Goal: Task Accomplishment & Management: Manage account settings

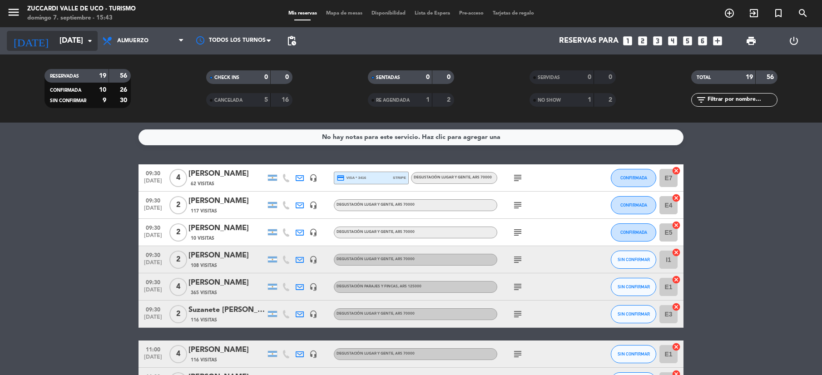
click at [68, 41] on input "[DATE]" at bounding box center [104, 41] width 98 height 18
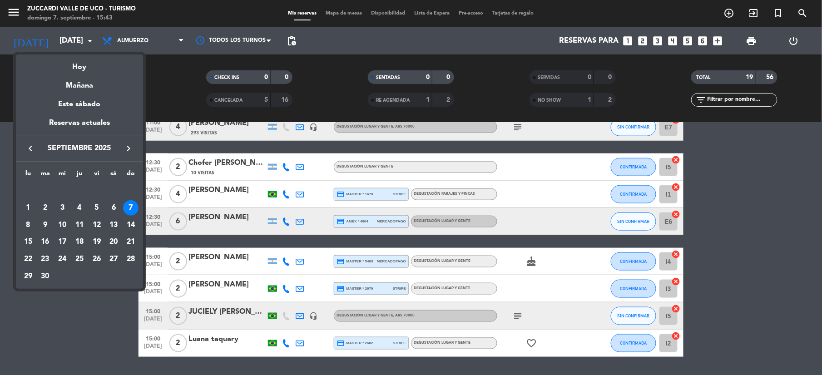
click at [41, 227] on div "9" at bounding box center [45, 225] width 15 height 15
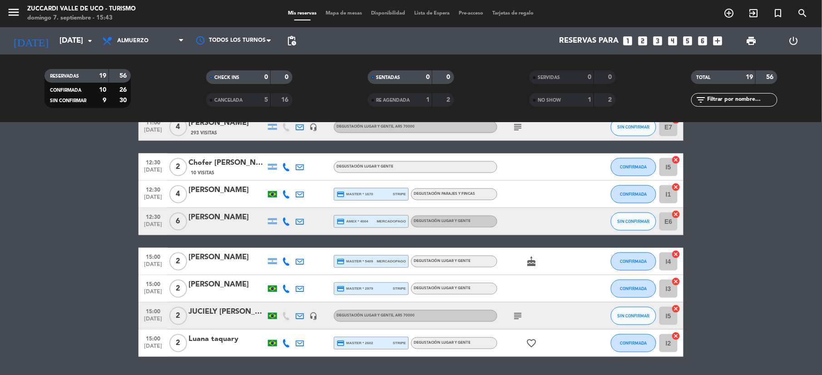
type input "[DATE]"
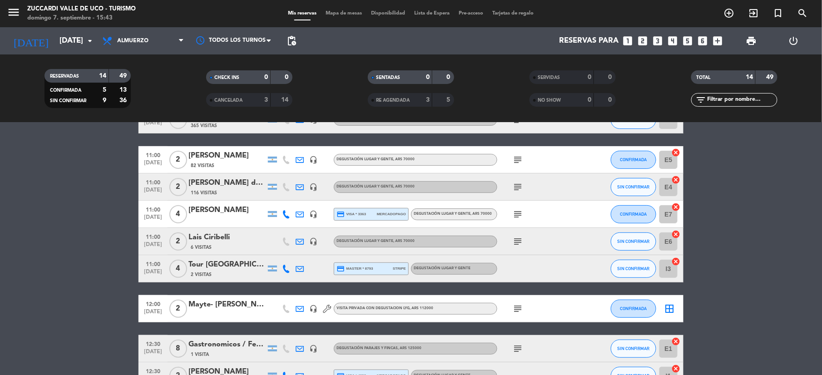
scroll to position [84, 0]
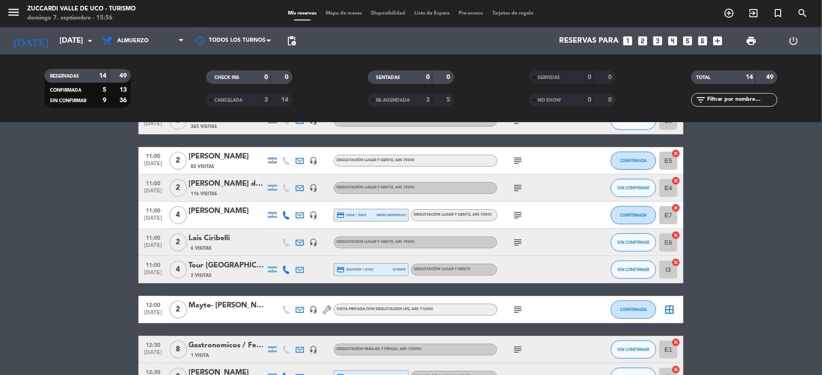
click at [645, 44] on icon "looks_two" at bounding box center [643, 41] width 12 height 12
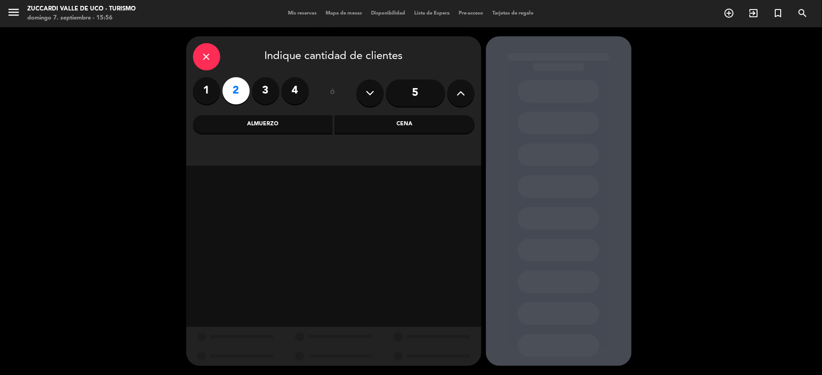
click at [282, 127] on div "Almuerzo" at bounding box center [263, 124] width 140 height 18
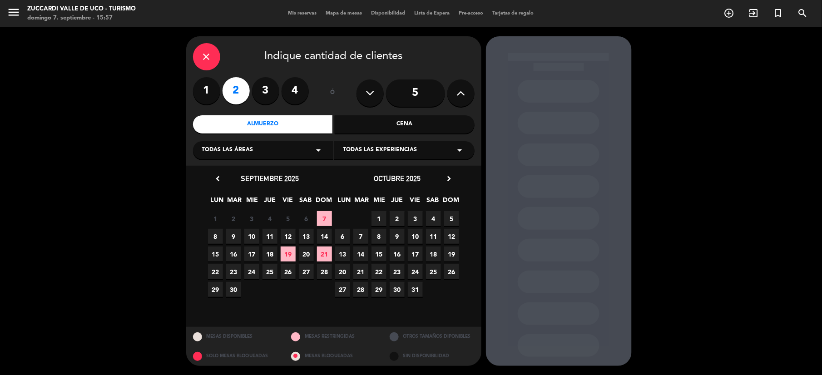
click at [361, 147] on span "Todas las experiencias" at bounding box center [380, 150] width 74 height 9
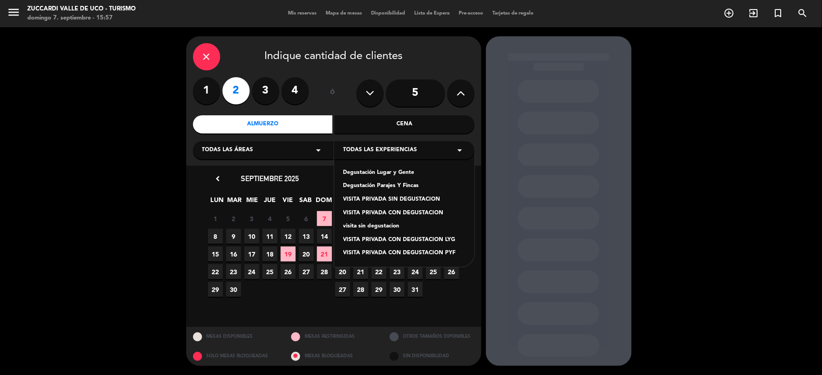
click at [360, 171] on div "Degustación Lugar y Gente" at bounding box center [404, 172] width 122 height 9
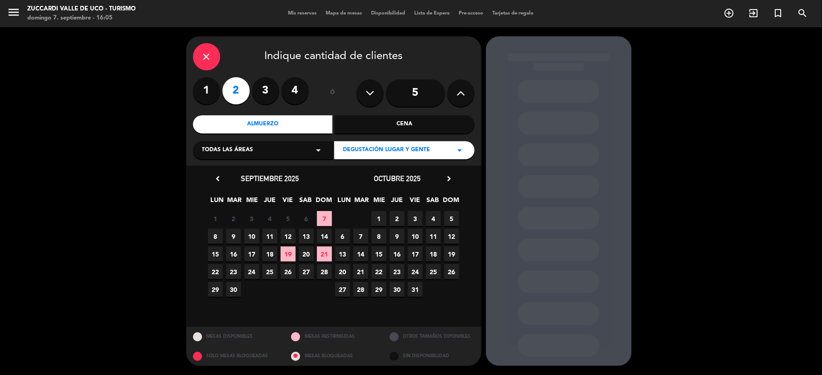
click at [230, 235] on span "9" at bounding box center [233, 236] width 15 height 15
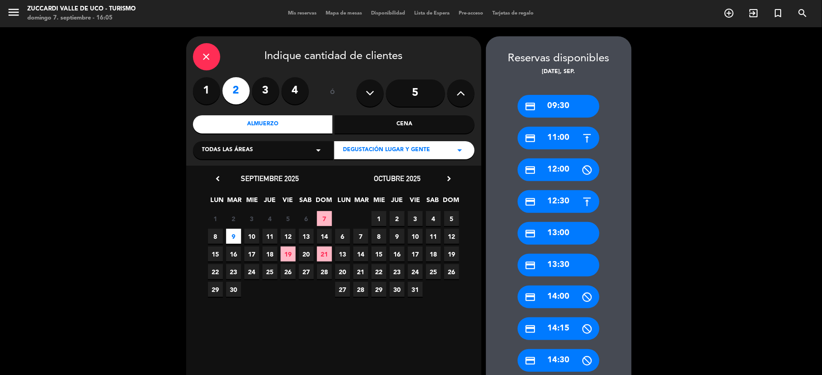
click at [564, 135] on div "credit_card 11:00" at bounding box center [559, 138] width 82 height 23
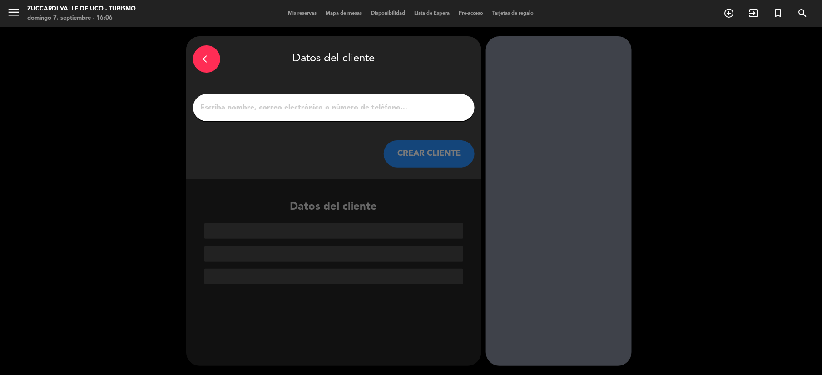
click at [252, 109] on input "1" at bounding box center [334, 107] width 268 height 13
paste input "[PERSON_NAME]"
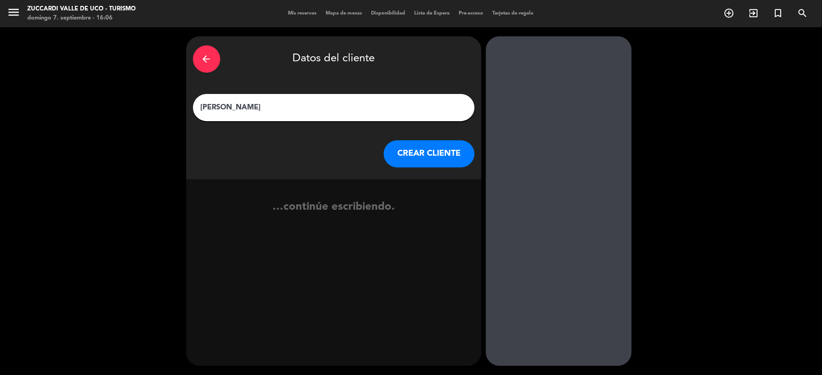
type input "[PERSON_NAME]"
click at [411, 165] on button "CREAR CLIENTE" at bounding box center [429, 153] width 91 height 27
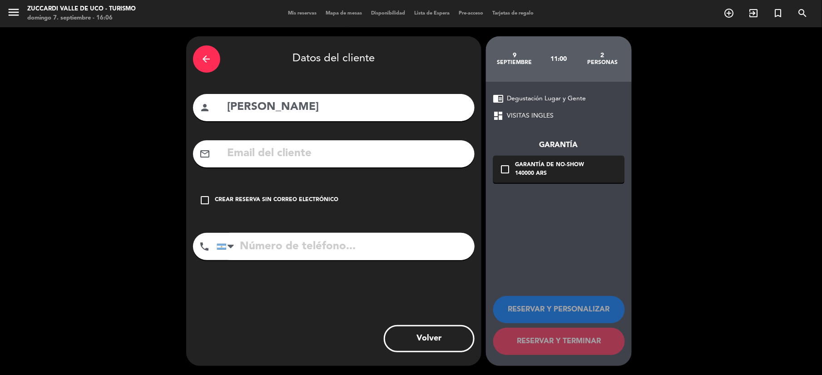
click at [327, 146] on input "text" at bounding box center [347, 153] width 241 height 19
click at [329, 156] on input "text" at bounding box center [347, 153] width 241 height 19
paste input "[EMAIL_ADDRESS][DOMAIN_NAME]"
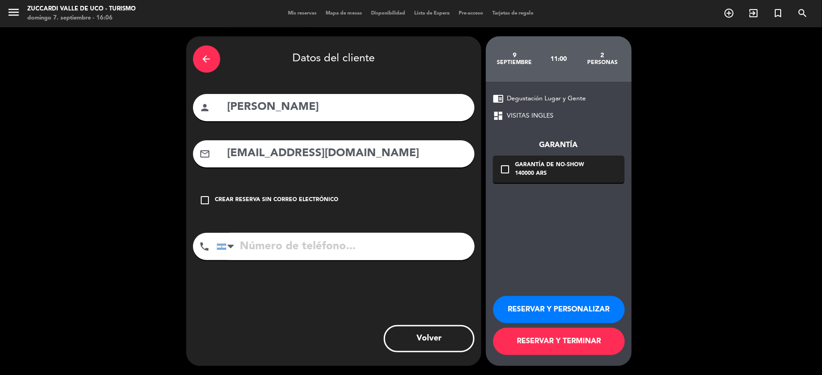
type input "[EMAIL_ADDRESS][DOMAIN_NAME]"
click at [509, 172] on icon "check_box_outline_blank" at bounding box center [505, 169] width 11 height 11
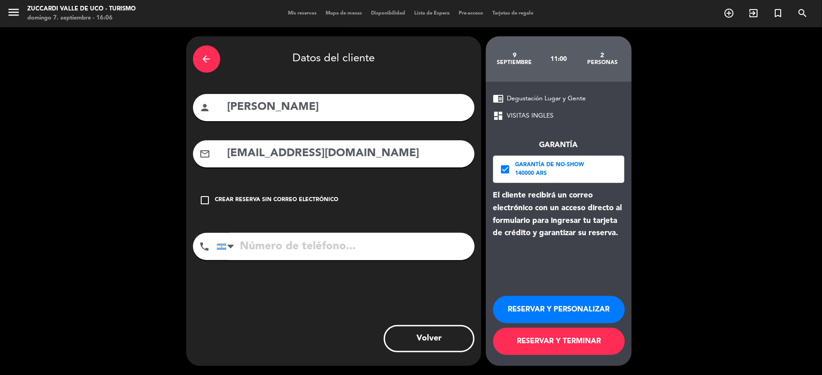
click at [555, 318] on button "RESERVAR Y PERSONALIZAR" at bounding box center [559, 309] width 132 height 27
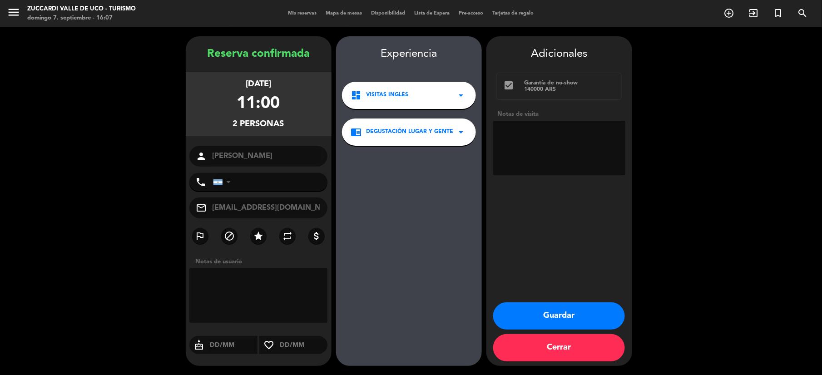
click at [527, 144] on textarea at bounding box center [559, 148] width 132 height 55
click at [542, 132] on textarea at bounding box center [559, 148] width 132 height 55
click at [560, 145] on textarea at bounding box center [559, 148] width 132 height 55
type textarea "Paga Despedidas Mza. Precio particular. Op [PERSON_NAME]."
click at [542, 322] on button "Guardar" at bounding box center [559, 315] width 132 height 27
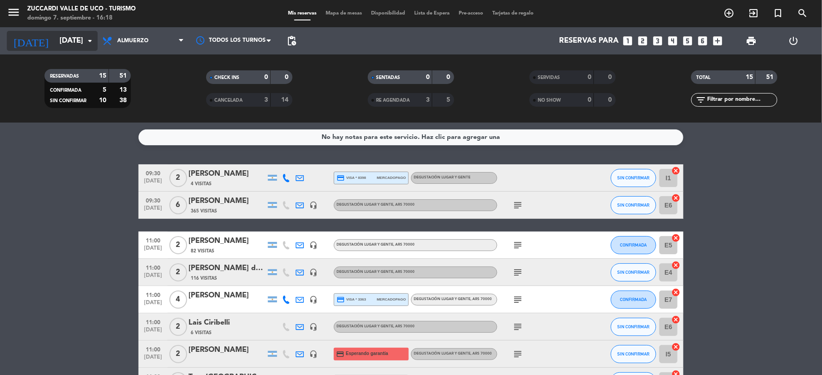
click at [55, 42] on input "[DATE]" at bounding box center [104, 41] width 98 height 18
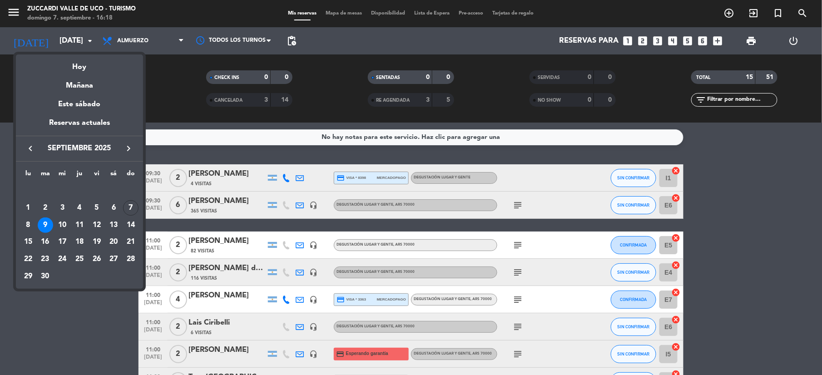
click at [133, 151] on icon "keyboard_arrow_right" at bounding box center [128, 148] width 11 height 11
click at [66, 281] on div "29" at bounding box center [62, 276] width 15 height 15
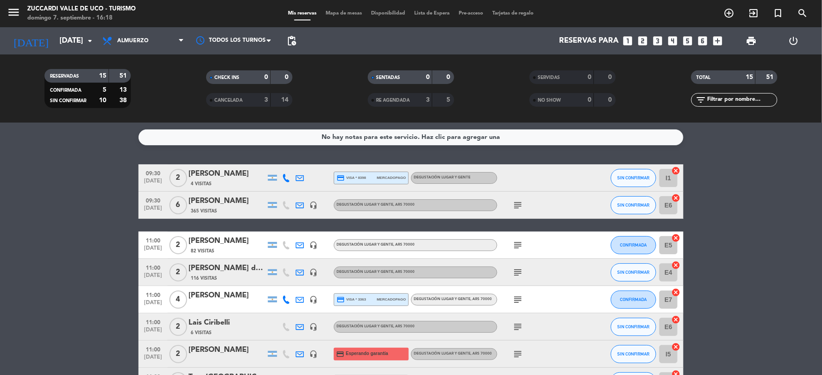
type input "[DATE]"
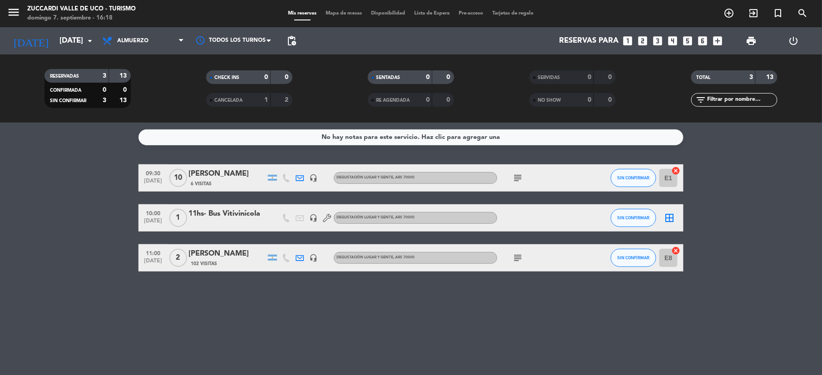
click at [644, 35] on icon "looks_two" at bounding box center [643, 41] width 12 height 12
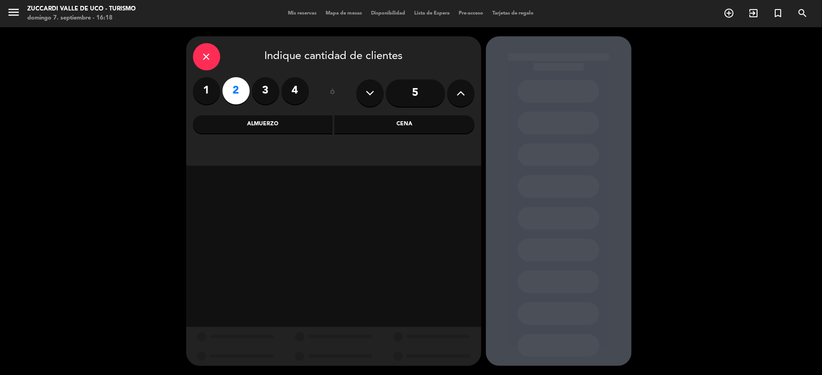
click at [289, 127] on div "Almuerzo" at bounding box center [263, 124] width 140 height 18
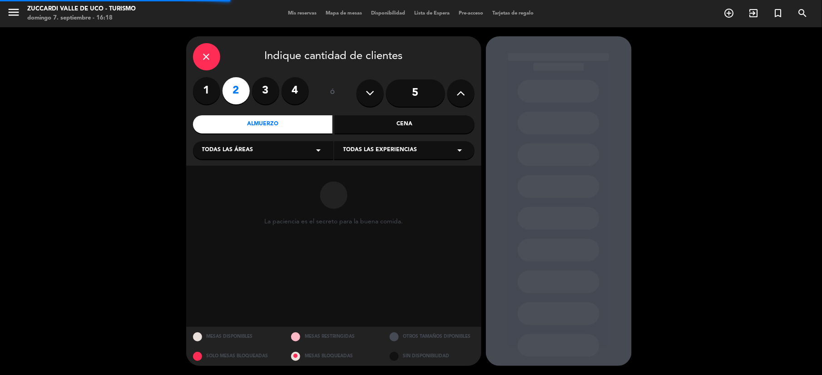
click at [391, 158] on div "Todas las experiencias arrow_drop_down" at bounding box center [404, 150] width 140 height 18
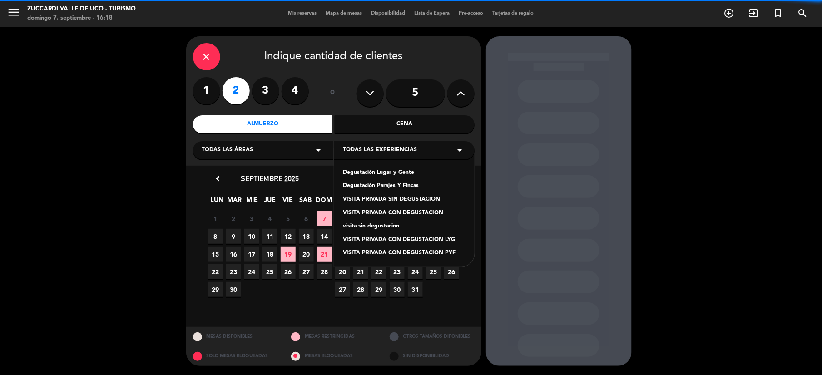
click at [373, 173] on div "Degustación Lugar y Gente" at bounding box center [404, 172] width 122 height 9
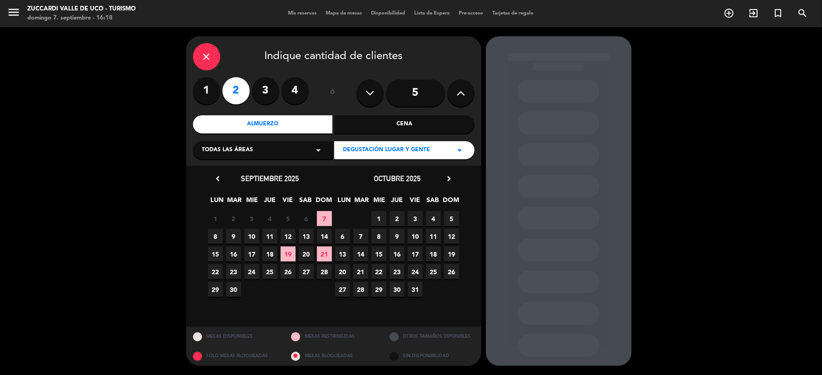
click at [378, 290] on span "29" at bounding box center [379, 289] width 15 height 15
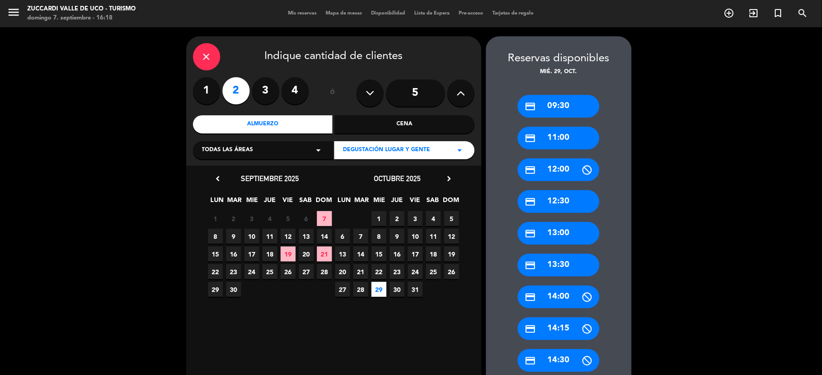
click at [541, 103] on div "credit_card 09:30" at bounding box center [559, 106] width 82 height 23
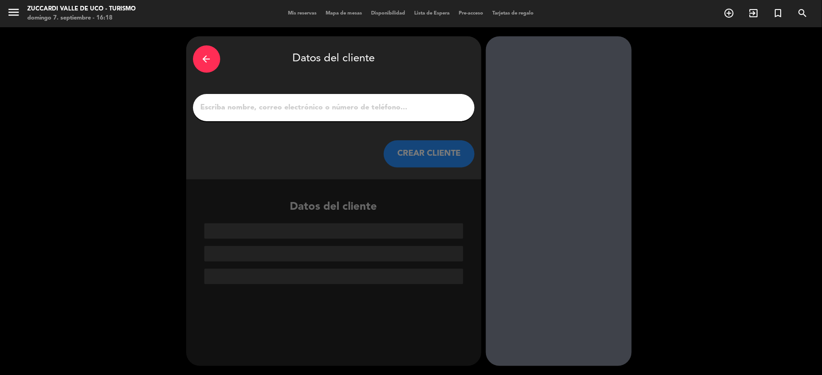
click at [254, 108] on input "1" at bounding box center [334, 107] width 268 height 13
paste input "[PERSON_NAME]"
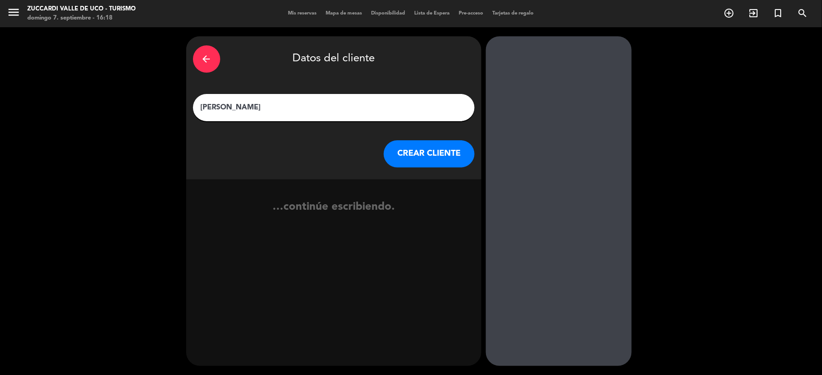
type input "[PERSON_NAME]"
click at [447, 156] on button "CREAR CLIENTE" at bounding box center [429, 153] width 91 height 27
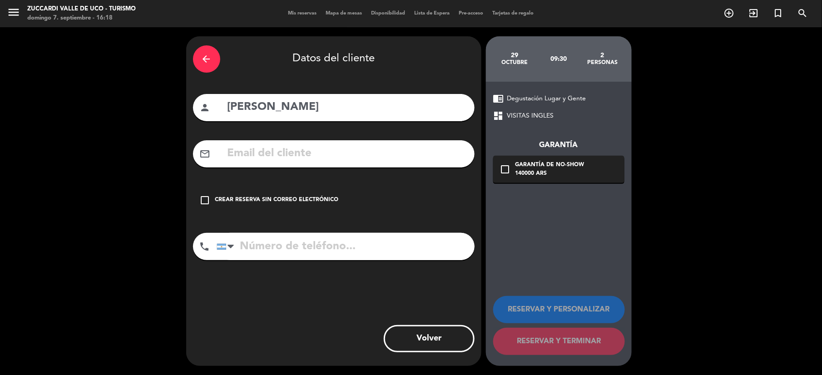
click at [259, 155] on input "text" at bounding box center [347, 153] width 241 height 19
paste input "[EMAIL_ADDRESS][DOMAIN_NAME]"
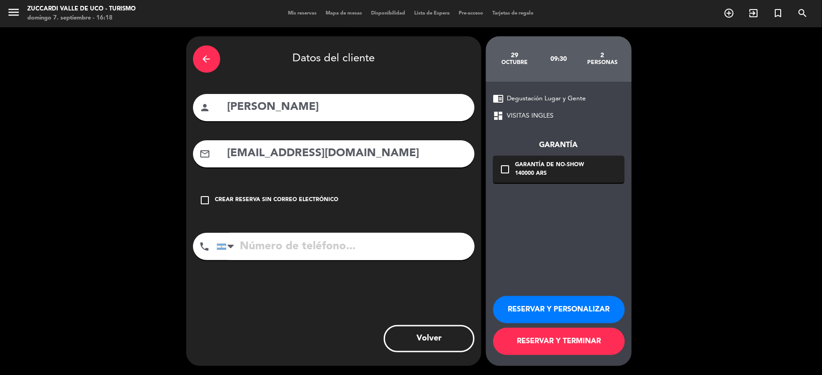
type input "[EMAIL_ADDRESS][DOMAIN_NAME]"
click at [507, 169] on icon "check_box_outline_blank" at bounding box center [505, 169] width 11 height 11
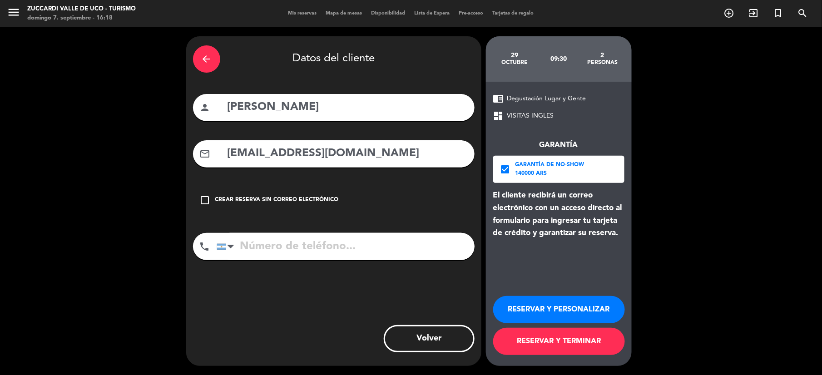
click at [267, 239] on input "tel" at bounding box center [346, 246] width 258 height 27
click at [551, 304] on button "RESERVAR Y PERSONALIZAR" at bounding box center [559, 309] width 132 height 27
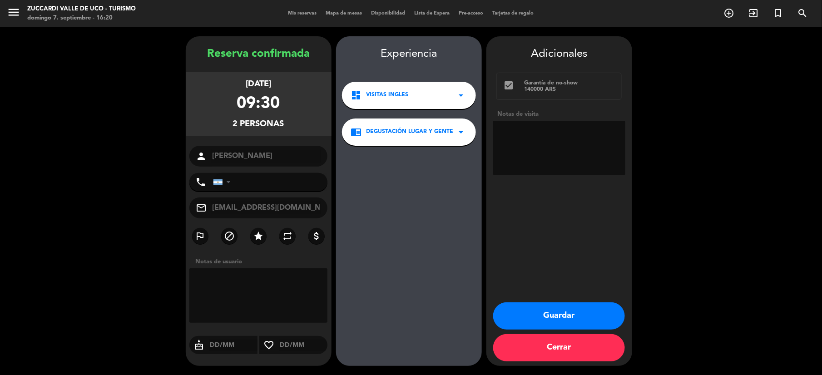
click at [512, 141] on textarea at bounding box center [559, 148] width 132 height 55
type textarea "Paga pax. Pide Driver in Mza. Op [PERSON_NAME]"
click at [552, 308] on button "Guardar" at bounding box center [559, 315] width 132 height 27
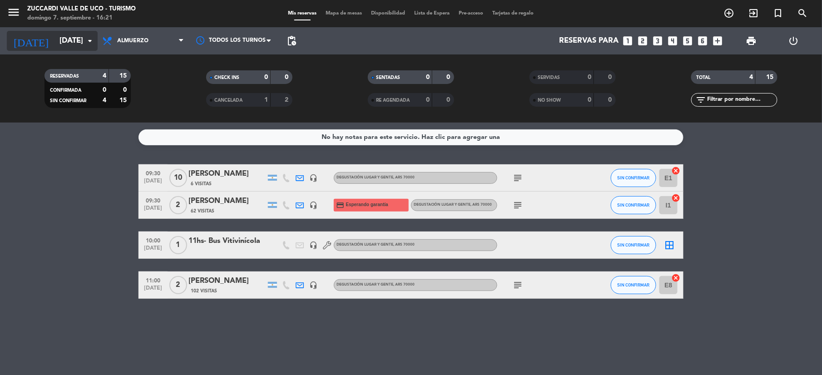
click at [55, 34] on input "[DATE]" at bounding box center [104, 41] width 98 height 18
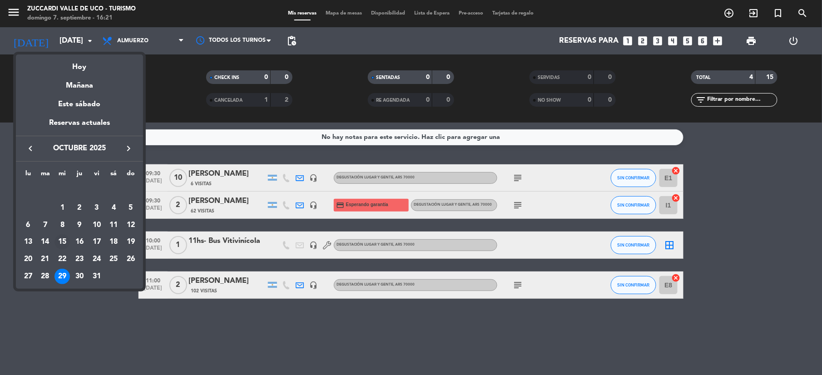
click at [61, 244] on div "15" at bounding box center [62, 241] width 15 height 15
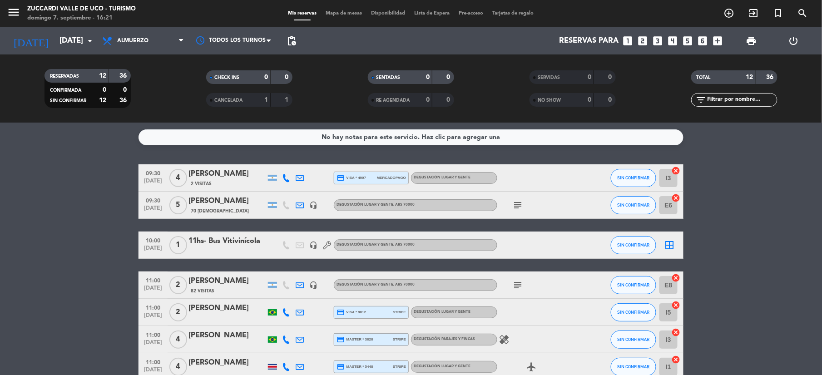
click at [226, 181] on div "2 Visitas" at bounding box center [226, 184] width 77 height 8
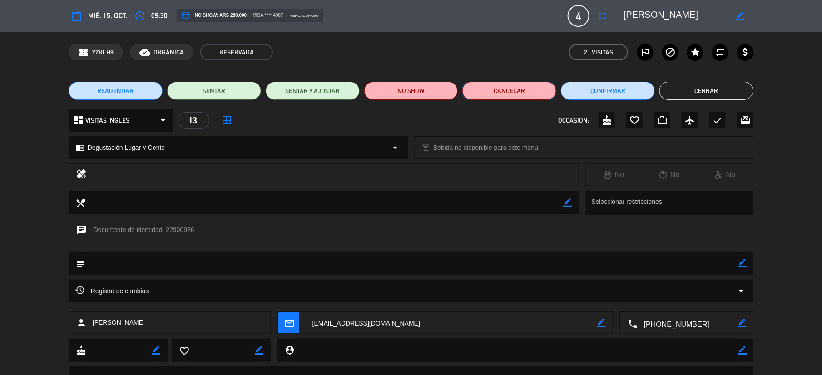
click at [495, 93] on button "Cancelar" at bounding box center [509, 91] width 94 height 18
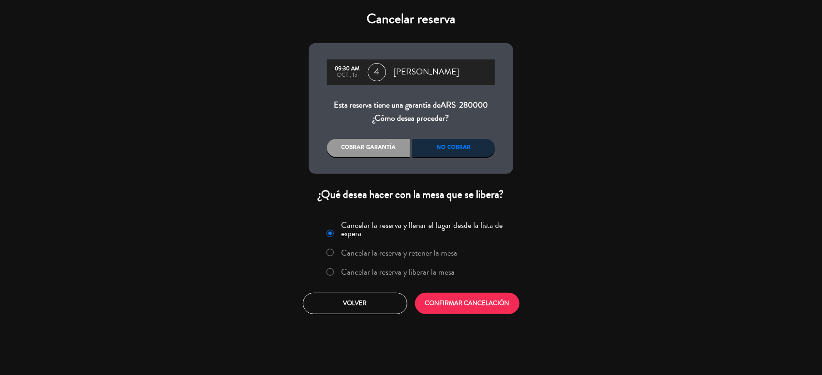
click at [378, 274] on label "Cancelar la reserva y liberar la mesa" at bounding box center [399, 272] width 114 height 8
click at [445, 148] on div "No cobrar" at bounding box center [453, 148] width 83 height 18
click at [473, 307] on button "CONFIRMAR CANCELACIÓN" at bounding box center [467, 303] width 104 height 21
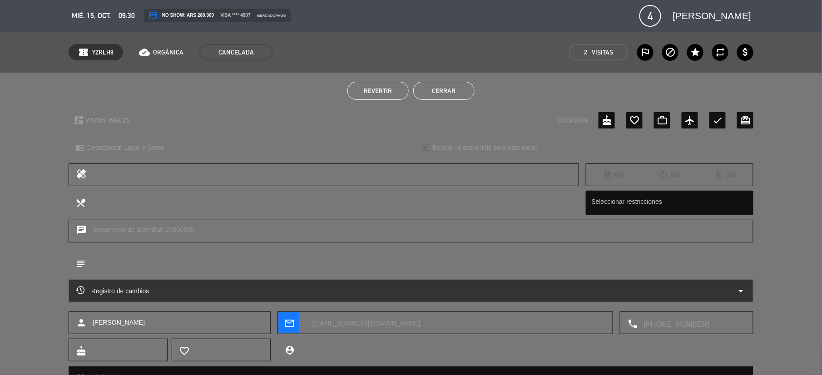
click at [446, 98] on button "Cerrar" at bounding box center [443, 91] width 61 height 18
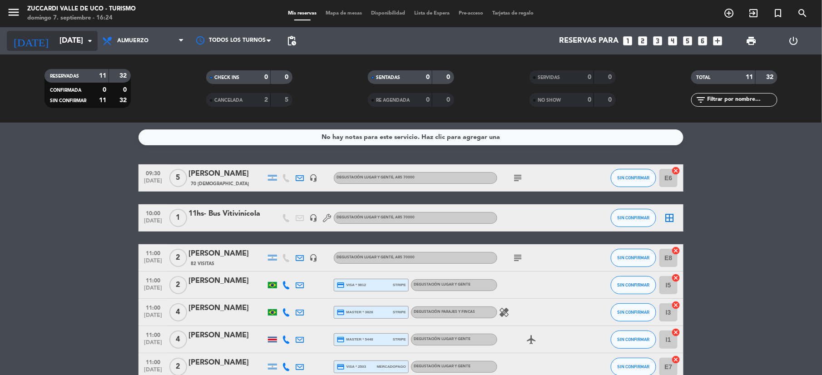
click at [55, 39] on input "[DATE]" at bounding box center [104, 41] width 98 height 18
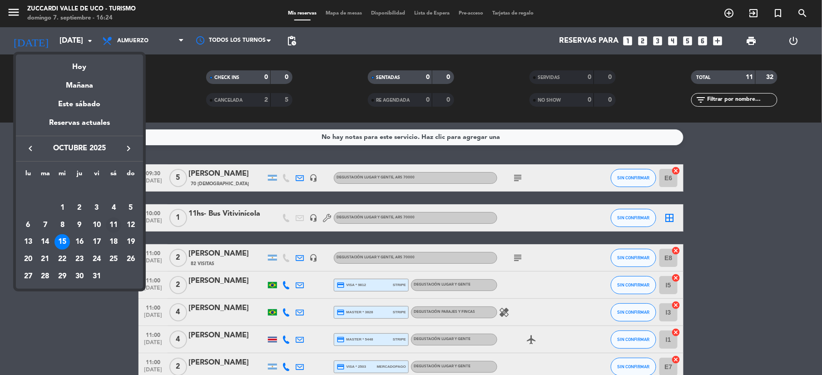
click at [117, 220] on div "11" at bounding box center [113, 225] width 15 height 15
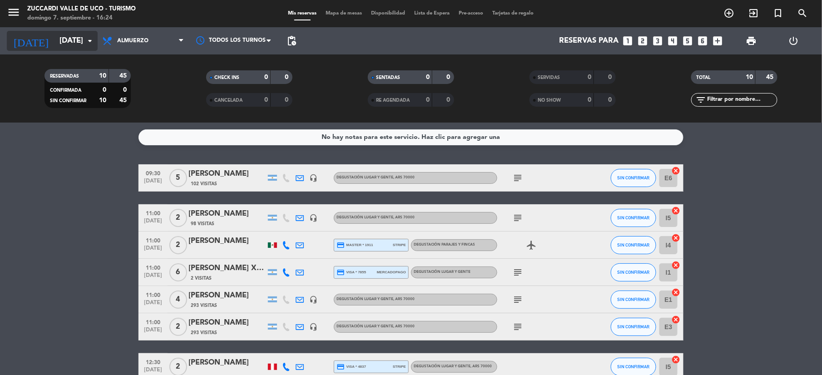
click at [55, 48] on input "[DATE]" at bounding box center [104, 41] width 98 height 18
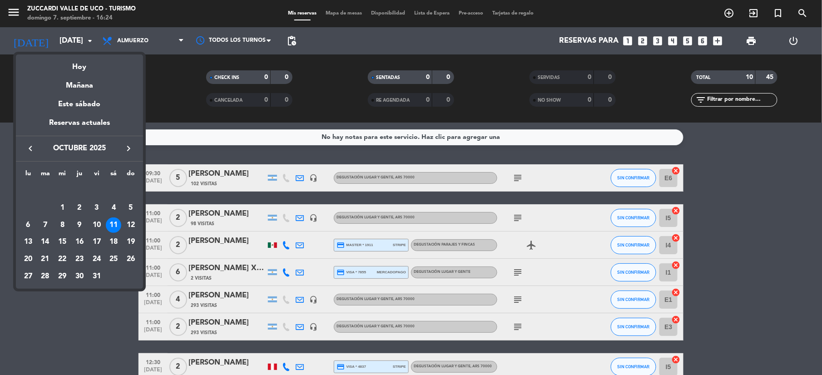
click at [30, 157] on div "keyboard_arrow_left octubre 2025 keyboard_arrow_right" at bounding box center [79, 148] width 127 height 25
click at [31, 151] on icon "keyboard_arrow_left" at bounding box center [30, 148] width 11 height 11
click at [129, 212] on div "7" at bounding box center [130, 207] width 15 height 15
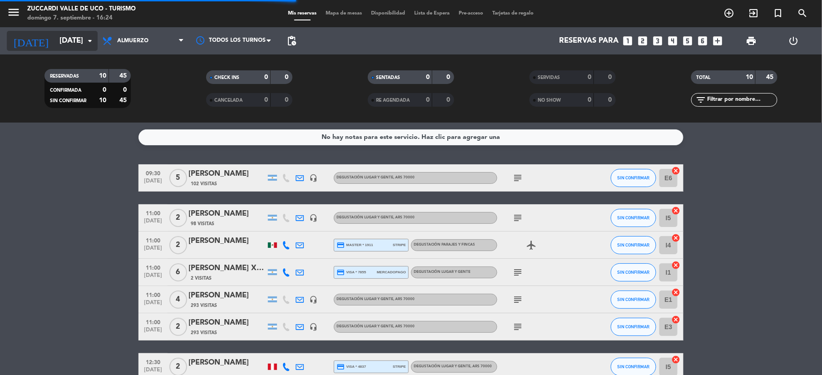
click at [55, 33] on input "[DATE]" at bounding box center [104, 41] width 98 height 18
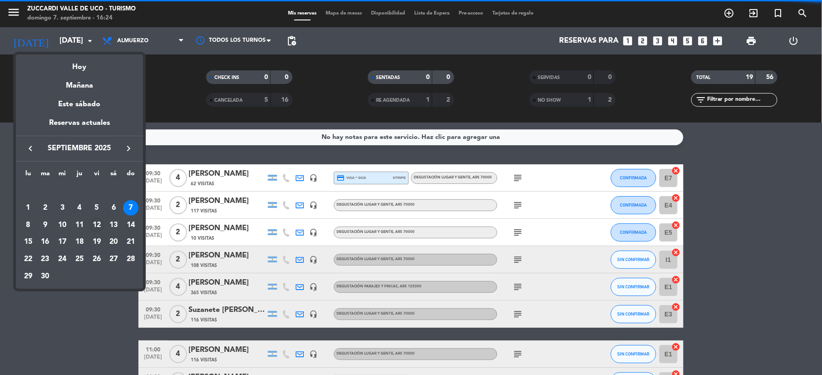
click at [91, 222] on div "12" at bounding box center [96, 225] width 15 height 15
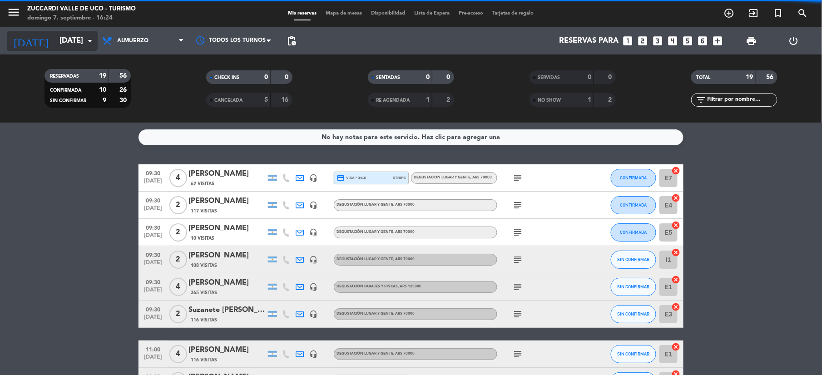
click at [67, 41] on input "[DATE]" at bounding box center [104, 41] width 98 height 18
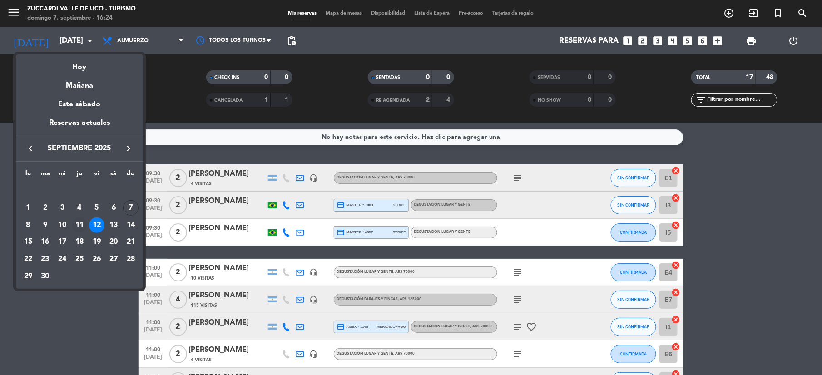
click at [79, 228] on div "11" at bounding box center [79, 225] width 15 height 15
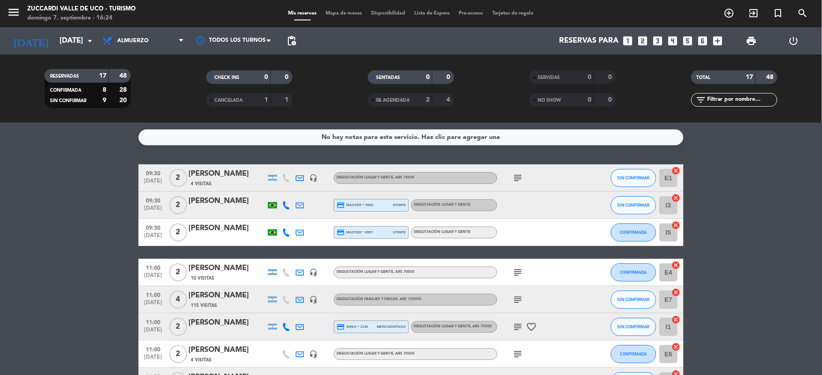
type input "[DEMOGRAPHIC_DATA][DATE]"
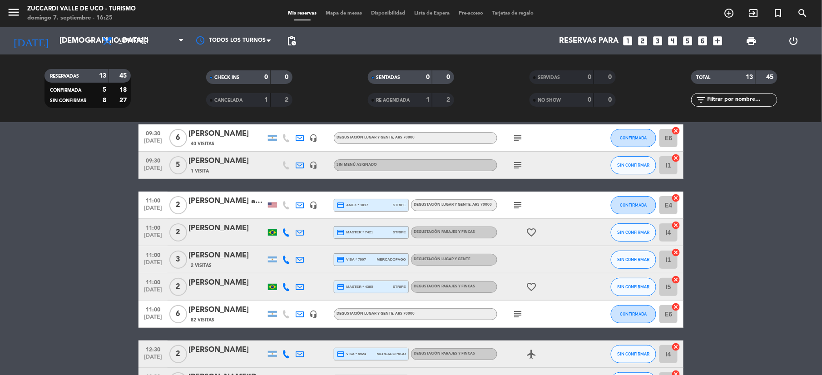
scroll to position [60, 0]
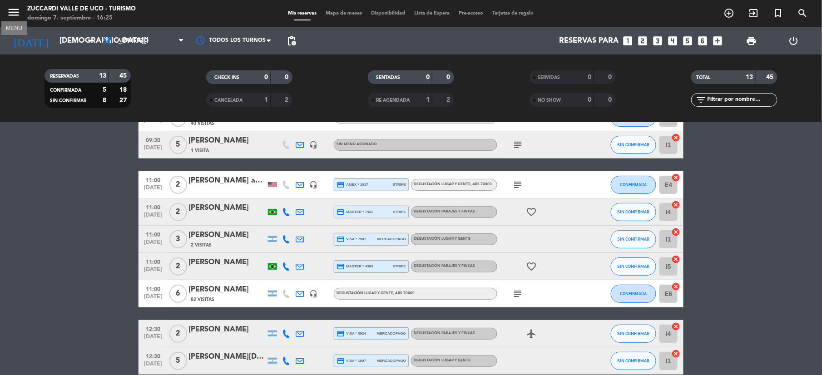
click at [10, 8] on icon "menu" at bounding box center [14, 12] width 14 height 14
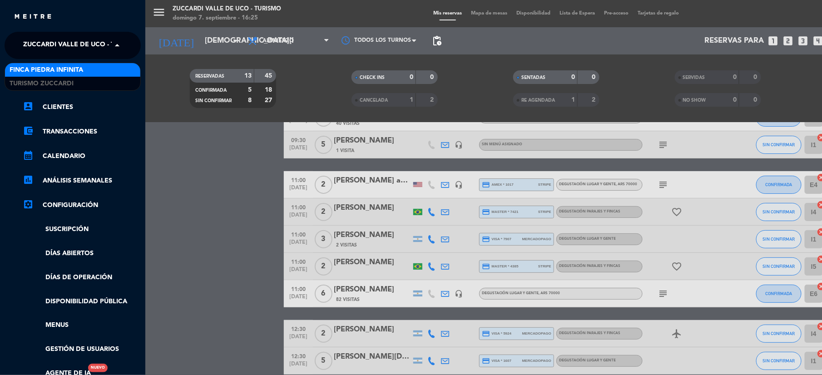
click at [55, 40] on span "Zuccardi Valle de Uco - Turismo" at bounding box center [81, 45] width 117 height 19
click at [37, 74] on span "Finca Piedra Infinita" at bounding box center [47, 70] width 74 height 10
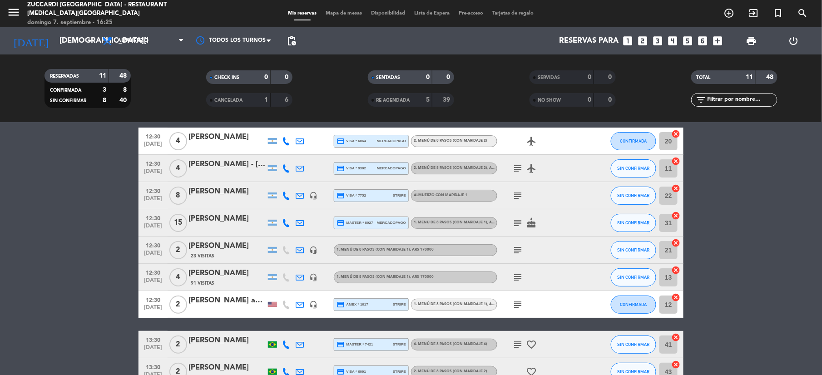
scroll to position [0, 0]
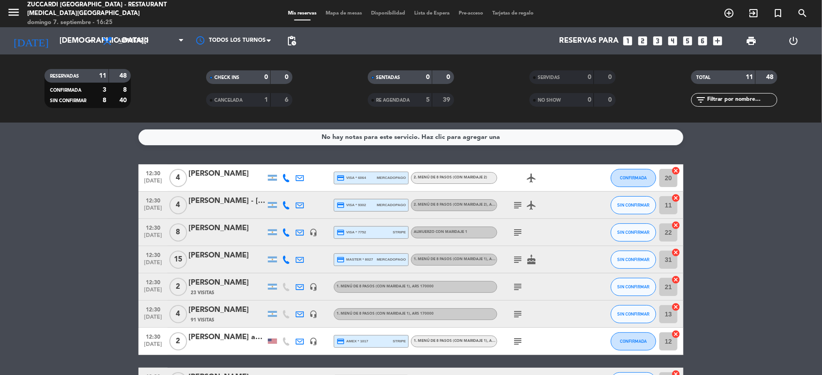
click at [240, 228] on div "[PERSON_NAME]" at bounding box center [226, 229] width 77 height 12
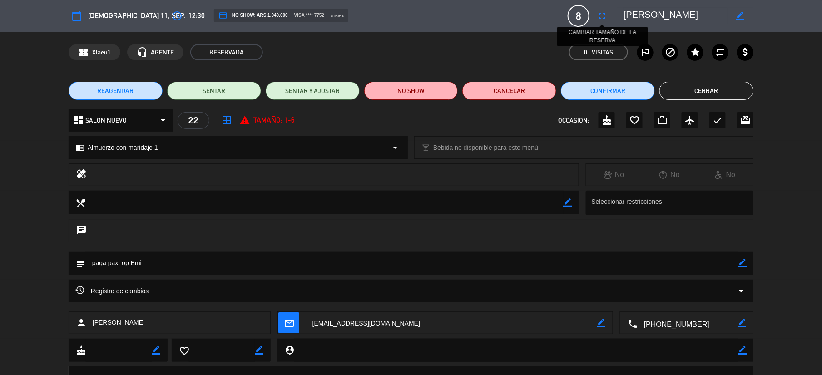
click at [604, 10] on icon "fullscreen" at bounding box center [602, 15] width 11 height 11
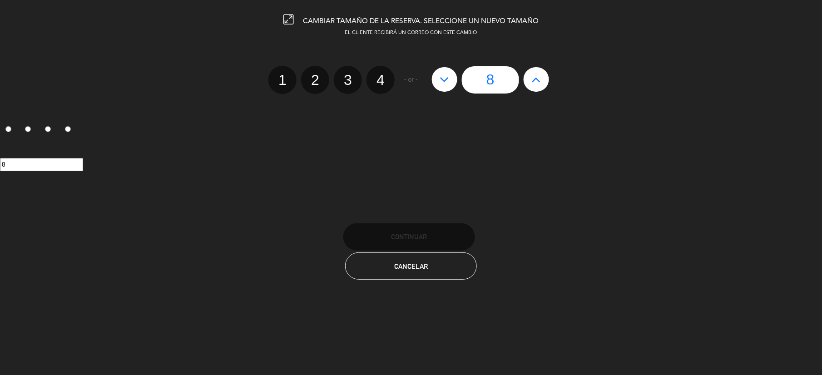
click at [447, 80] on icon at bounding box center [445, 79] width 10 height 15
type input "7"
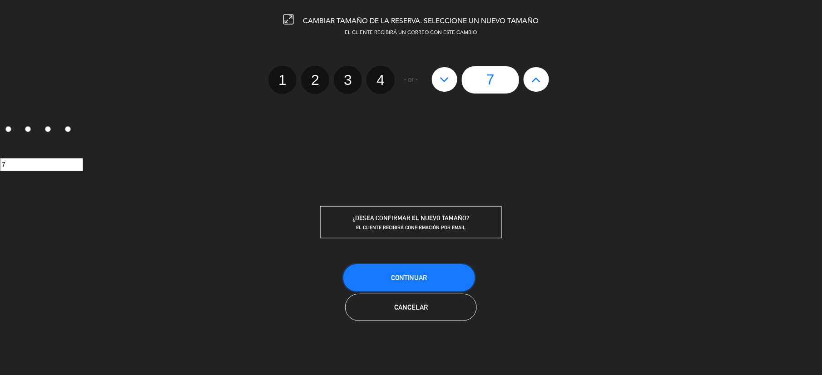
click at [407, 284] on button "Continuar" at bounding box center [409, 277] width 132 height 27
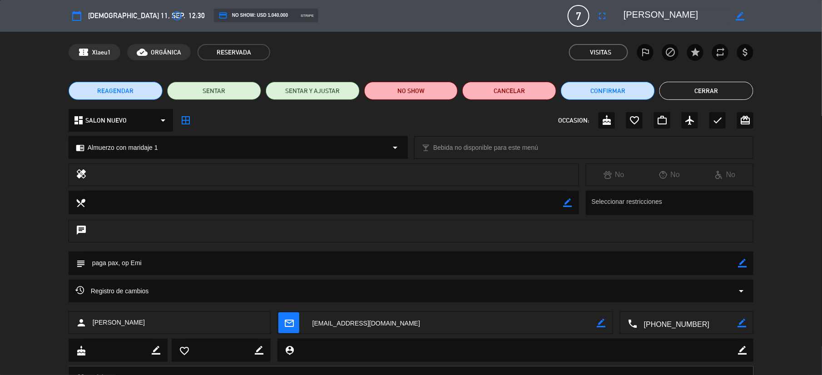
click at [160, 137] on div "chrome_reader_mode Almuerzo con maridaje 1 arrow_drop_down" at bounding box center [238, 148] width 338 height 22
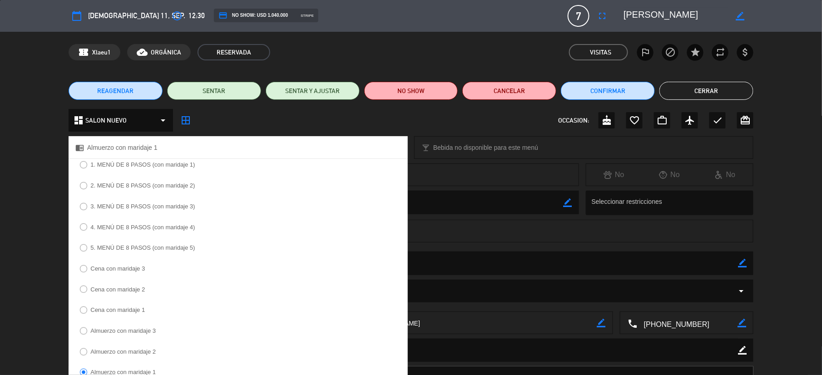
click at [164, 202] on label "3. MENÚ DE 8 PASOS (con maridaje 3)" at bounding box center [137, 207] width 124 height 15
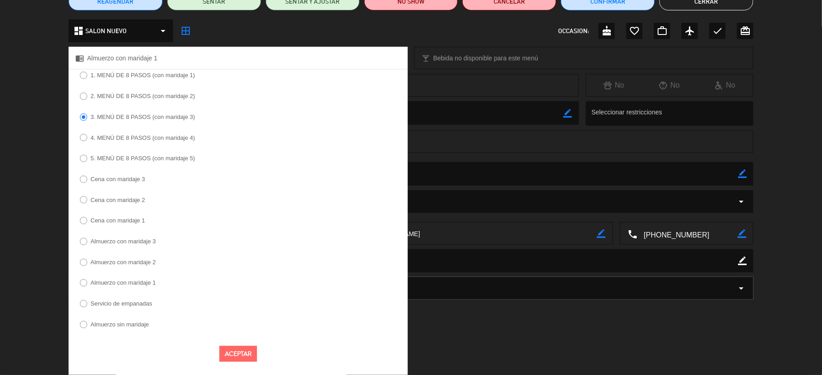
scroll to position [91, 0]
click at [240, 351] on button "Aceptar" at bounding box center [238, 354] width 38 height 16
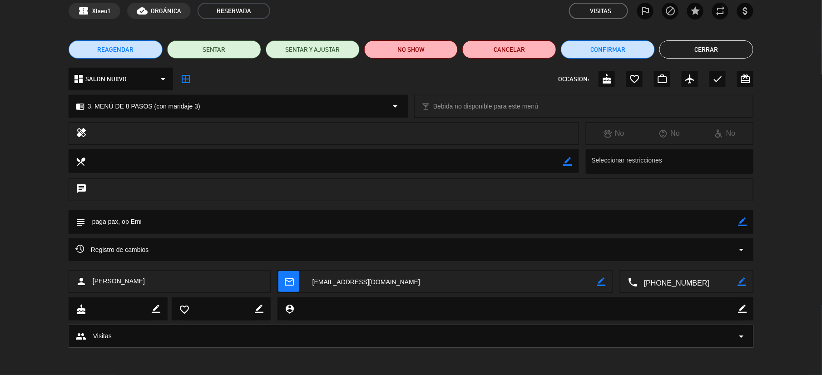
scroll to position [40, 0]
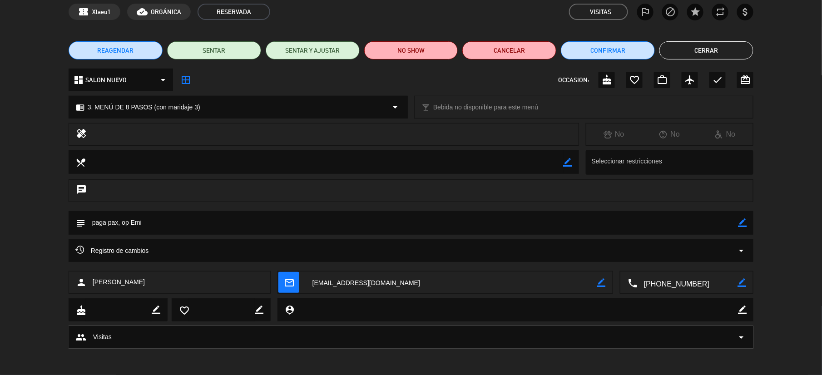
click at [694, 50] on button "Cerrar" at bounding box center [706, 50] width 94 height 18
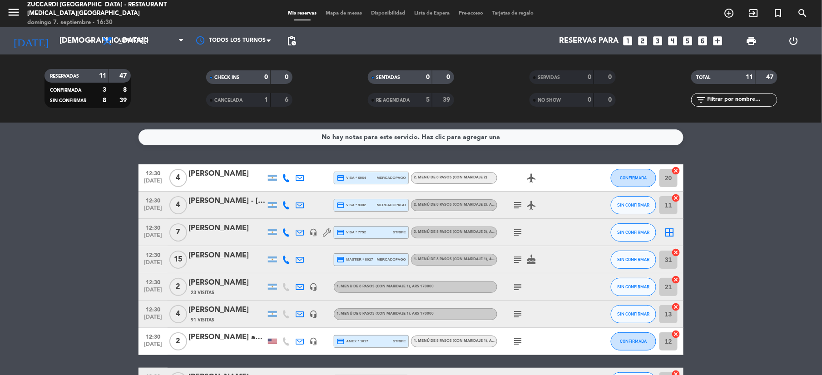
click at [341, 8] on div "menu Zuccardi [GEOGRAPHIC_DATA] - Restaurant [MEDICAL_DATA][GEOGRAPHIC_DATA] do…" at bounding box center [411, 13] width 822 height 27
click at [340, 16] on div "Mis reservas Mapa de mesas Disponibilidad Lista de Espera Pre-acceso Tarjetas d…" at bounding box center [411, 14] width 255 height 8
click at [338, 14] on span "Mapa de mesas" at bounding box center [344, 13] width 45 height 5
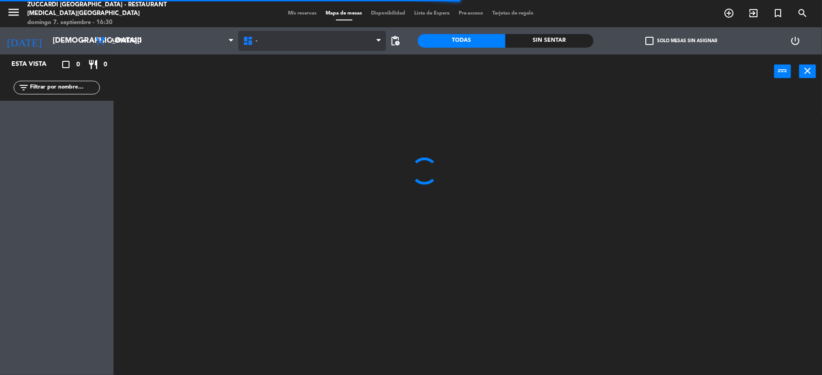
click at [292, 40] on span "-" at bounding box center [312, 41] width 148 height 20
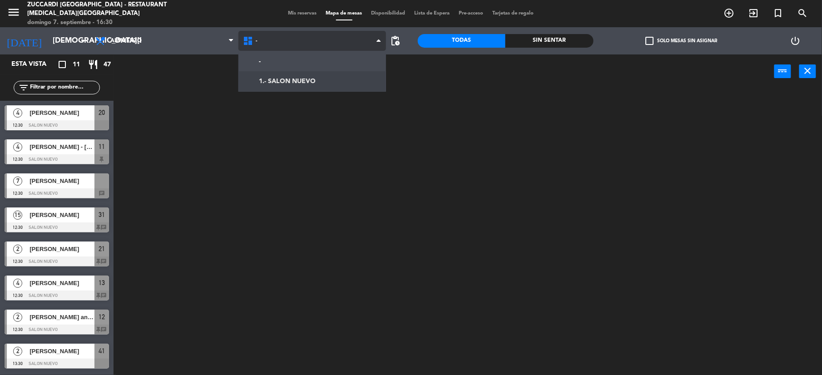
click at [260, 77] on ng-component "menu Zuccardi [GEOGRAPHIC_DATA] - Restaurant [MEDICAL_DATA][GEOGRAPHIC_DATA] do…" at bounding box center [411, 188] width 822 height 377
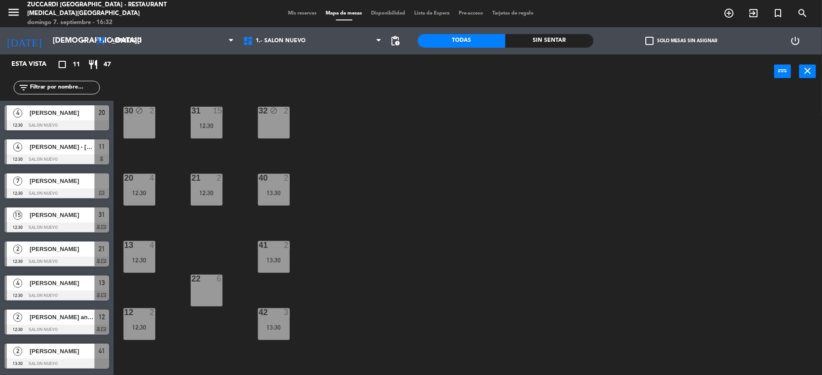
click at [2, 10] on div "menu Zuccardi [GEOGRAPHIC_DATA] - Restaurant [MEDICAL_DATA][GEOGRAPHIC_DATA] do…" at bounding box center [103, 13] width 206 height 27
click at [12, 10] on icon "menu" at bounding box center [14, 12] width 14 height 14
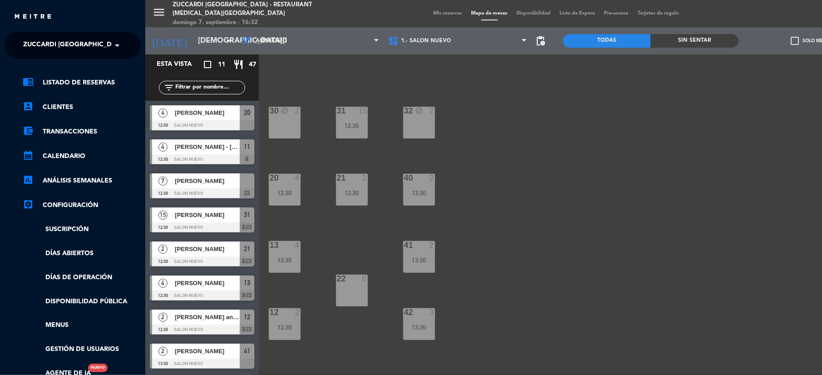
click at [38, 48] on span "Zuccardi [GEOGRAPHIC_DATA] - Restaurant [MEDICAL_DATA][GEOGRAPHIC_DATA]" at bounding box center [158, 45] width 271 height 19
click at [35, 77] on div "Turismo Zuccardi" at bounding box center [72, 84] width 135 height 14
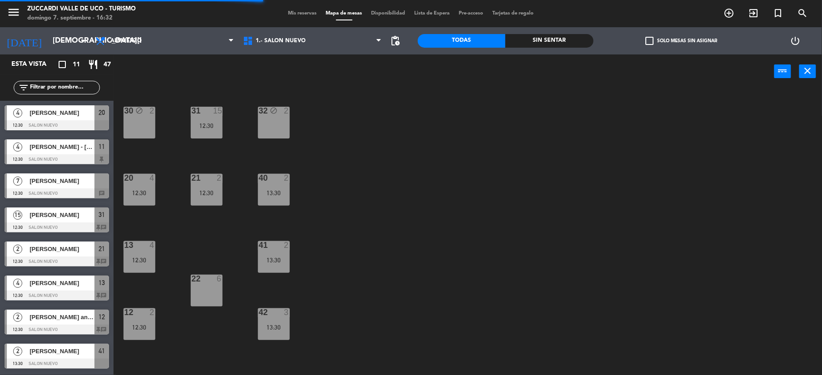
click at [294, 15] on span "Mis reservas" at bounding box center [303, 13] width 38 height 5
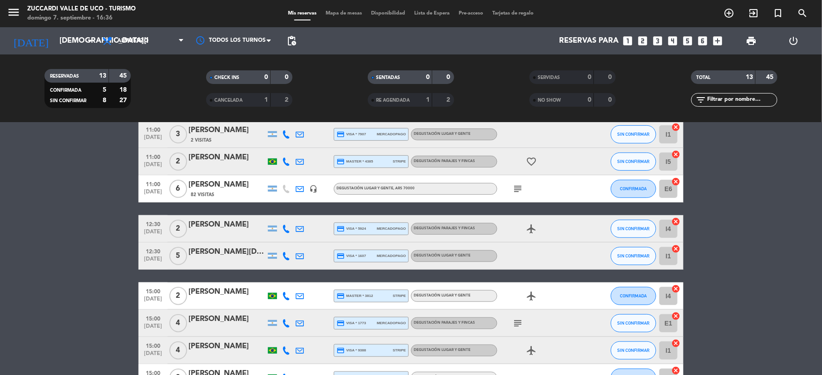
scroll to position [226, 0]
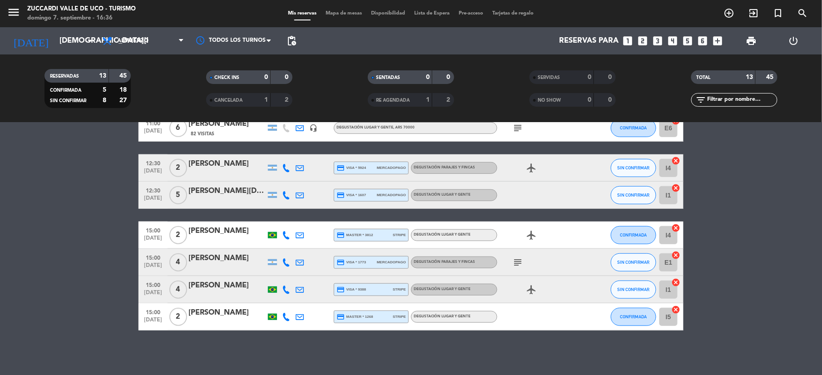
click at [223, 258] on div "[PERSON_NAME]" at bounding box center [226, 259] width 77 height 12
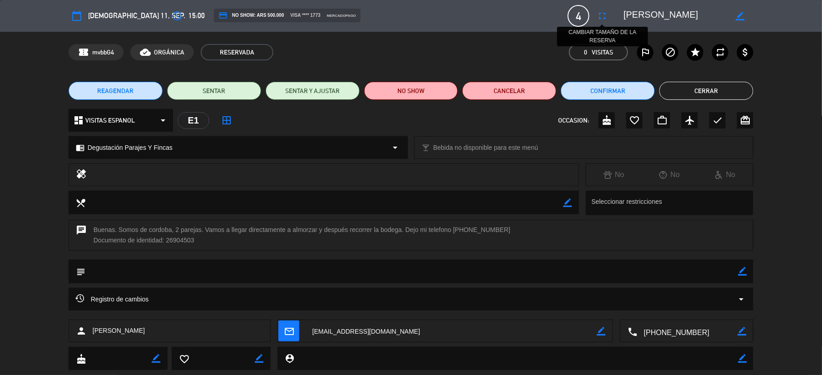
click at [609, 19] on button "fullscreen" at bounding box center [602, 16] width 16 height 16
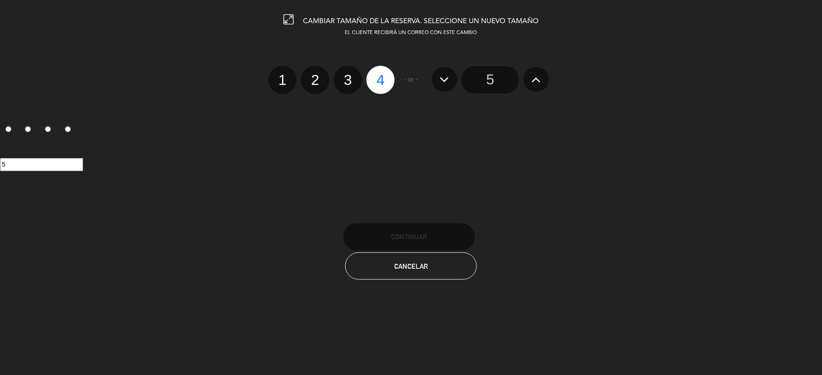
click at [313, 78] on label "2" at bounding box center [315, 80] width 28 height 28
click at [313, 75] on input "2" at bounding box center [314, 72] width 6 height 6
radio input "true"
radio input "false"
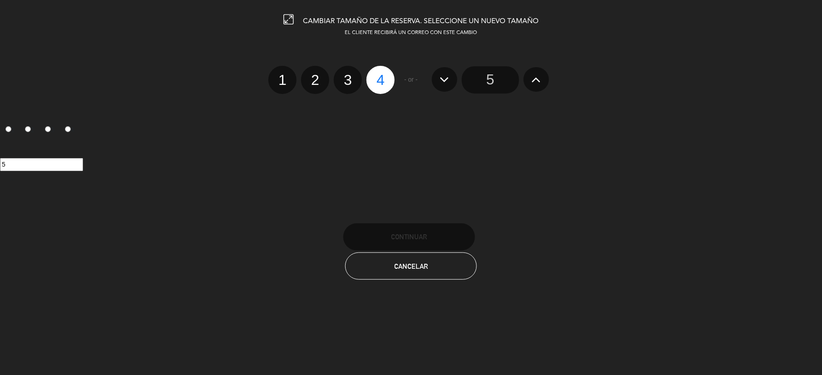
radio input "false"
radio input "true"
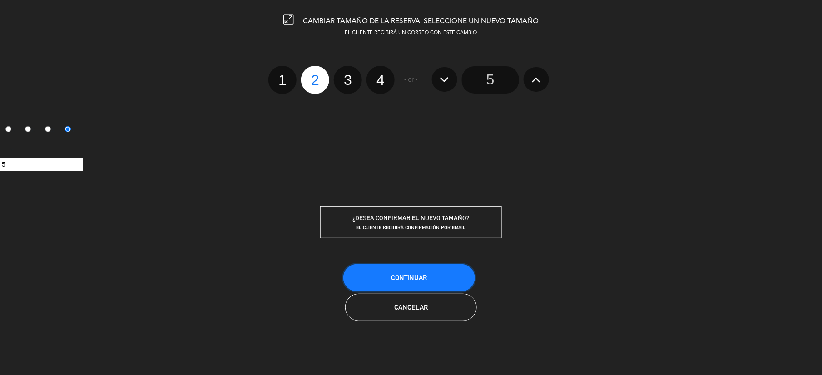
click at [431, 278] on button "Continuar" at bounding box center [409, 277] width 132 height 27
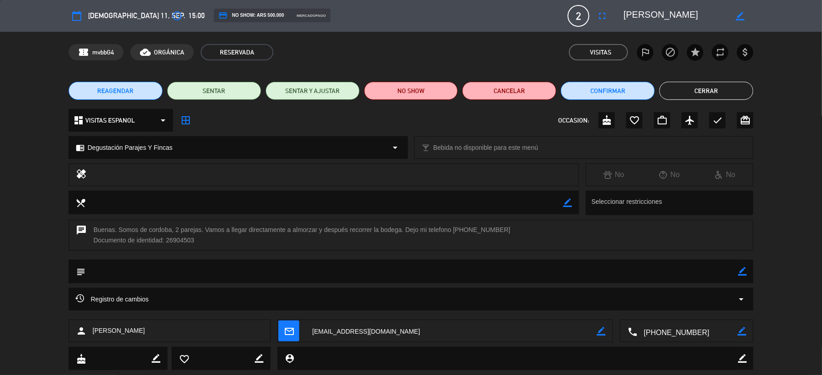
click at [694, 84] on button "Cerrar" at bounding box center [706, 91] width 94 height 18
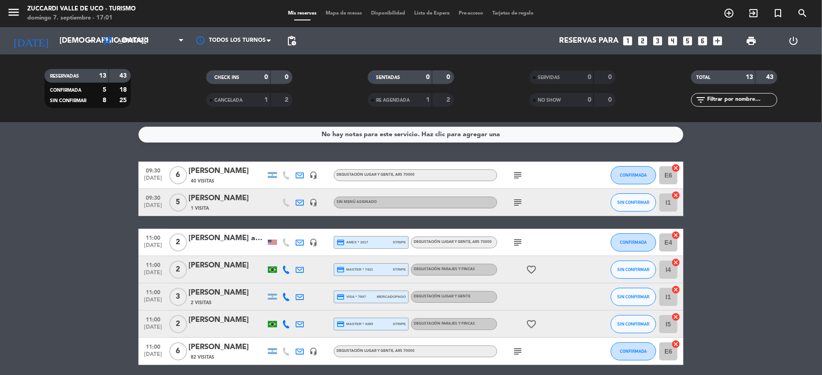
scroll to position [0, 0]
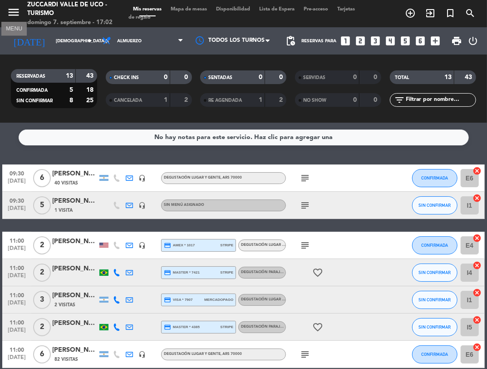
click at [15, 16] on icon "menu" at bounding box center [14, 12] width 14 height 14
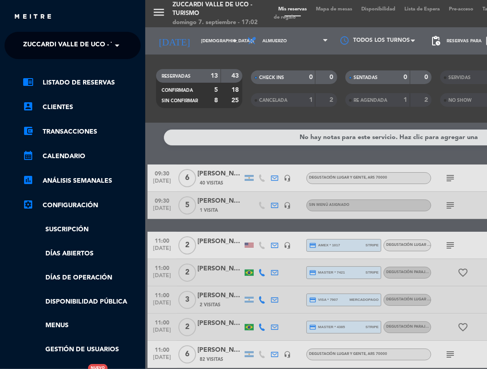
drag, startPoint x: 186, startPoint y: 56, endPoint x: 135, endPoint y: 42, distance: 52.8
click at [175, 55] on div "menu Zuccardi Valle de Uco - Turismo domingo 7. septiembre - 17:02 Mis reservas…" at bounding box center [388, 184] width 487 height 369
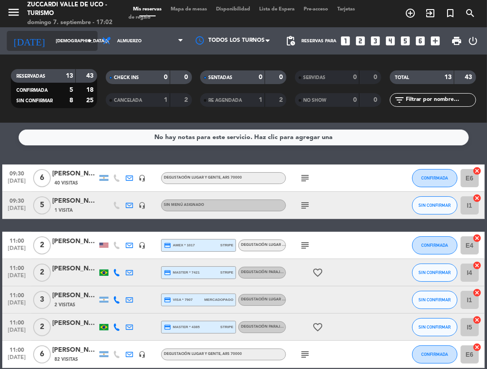
click at [55, 40] on input "[DEMOGRAPHIC_DATA][DATE]" at bounding box center [82, 41] width 62 height 14
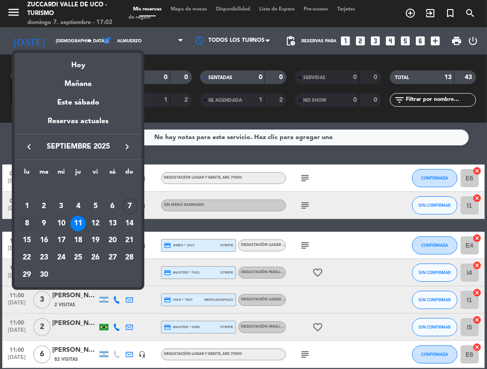
click at [28, 224] on div "8" at bounding box center [26, 223] width 15 height 15
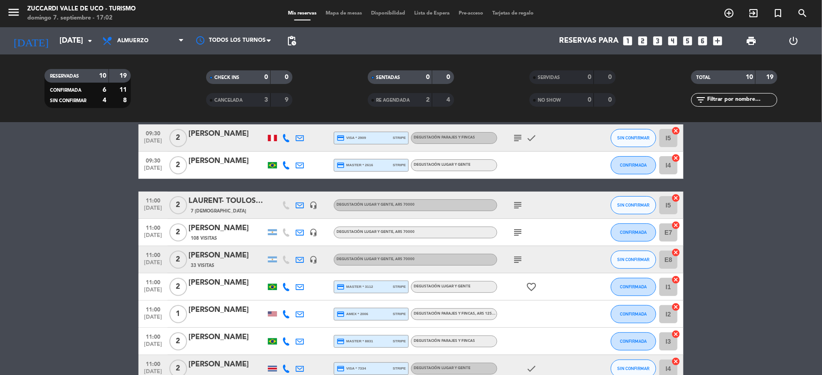
scroll to position [60, 0]
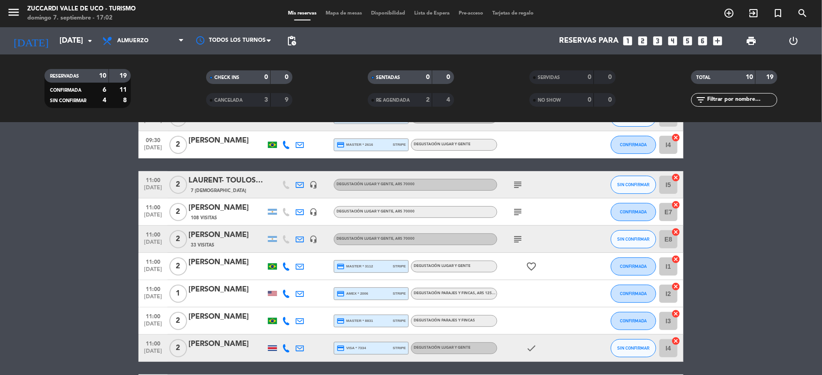
click at [513, 184] on icon "subject" at bounding box center [517, 184] width 11 height 11
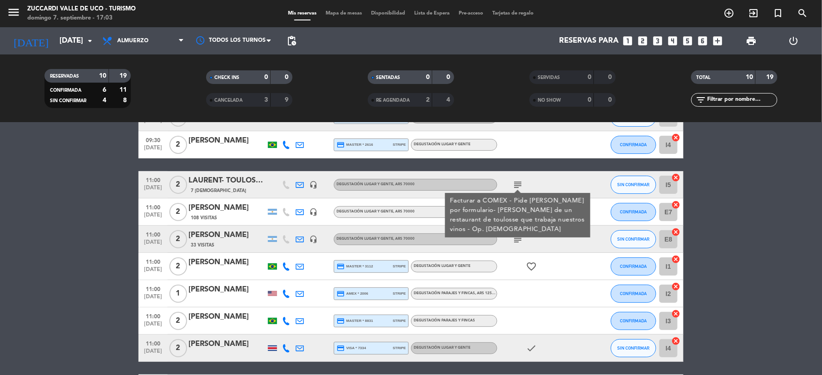
click at [238, 180] on div "LAURENT- TOULOSSE [GEOGRAPHIC_DATA]" at bounding box center [226, 181] width 77 height 12
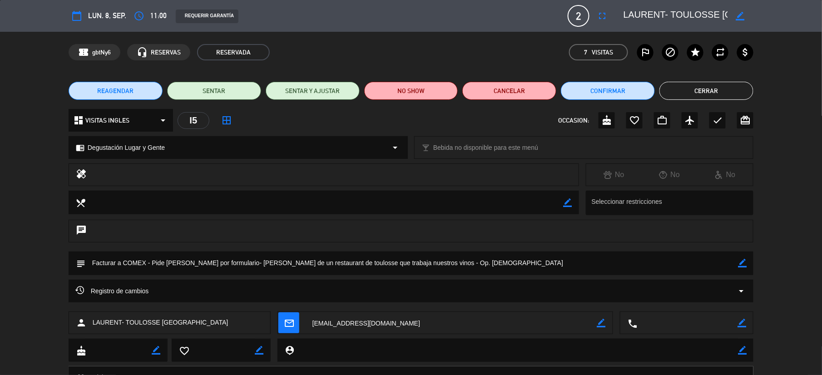
drag, startPoint x: 622, startPoint y: 15, endPoint x: 678, endPoint y: 15, distance: 55.9
click at [680, 15] on div "border_color" at bounding box center [685, 16] width 136 height 16
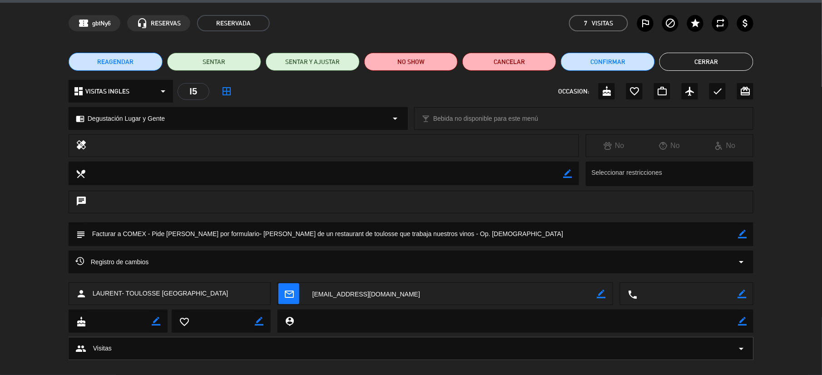
scroll to position [40, 0]
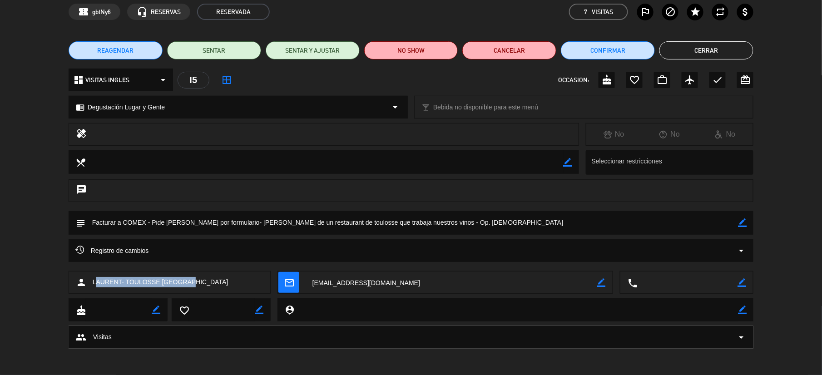
drag, startPoint x: 196, startPoint y: 282, endPoint x: 128, endPoint y: 300, distance: 70.8
click at [93, 287] on div "person [PERSON_NAME] [GEOGRAPHIC_DATA]" at bounding box center [170, 282] width 202 height 23
copy span "LAURENT- TOULOSSE [GEOGRAPHIC_DATA]"
drag, startPoint x: 153, startPoint y: 223, endPoint x: 453, endPoint y: 224, distance: 300.2
click at [453, 224] on textarea at bounding box center [411, 222] width 653 height 23
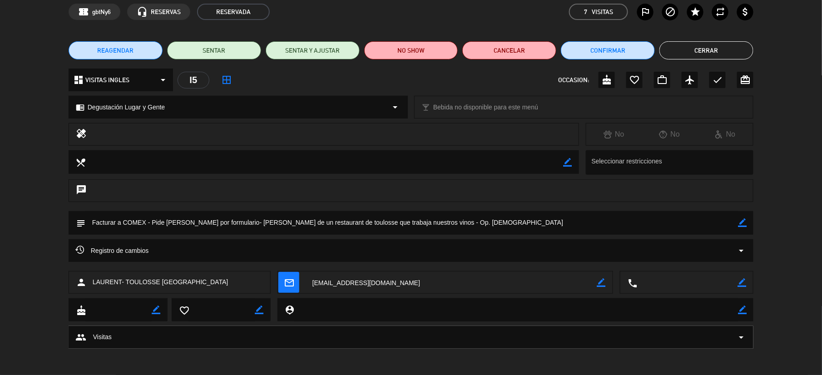
click at [710, 49] on button "Cerrar" at bounding box center [706, 50] width 94 height 18
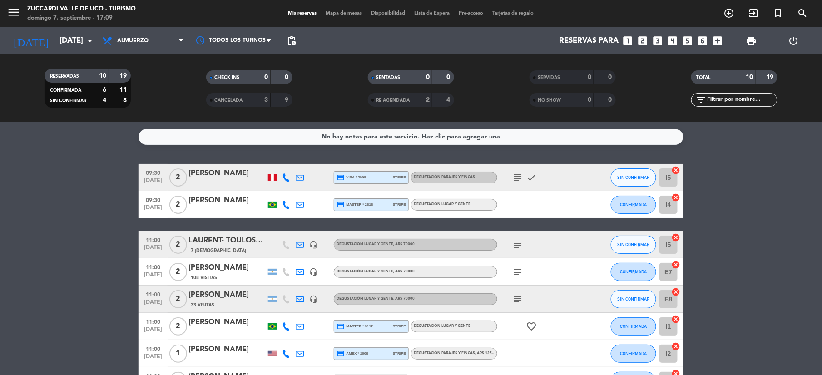
scroll to position [0, 0]
click at [285, 174] on icon at bounding box center [286, 178] width 8 height 8
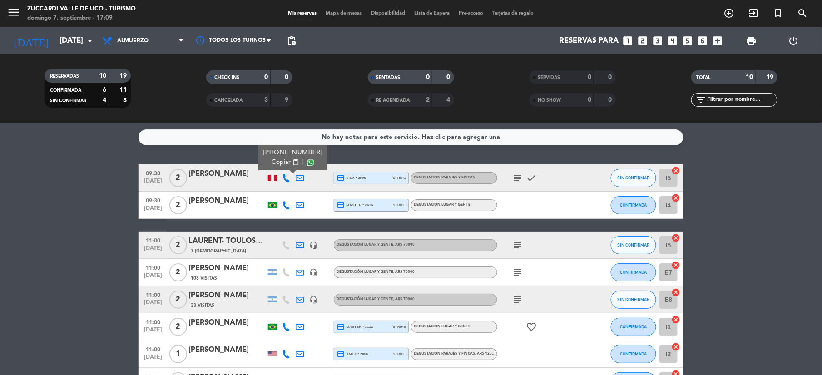
click at [272, 164] on span "Copiar" at bounding box center [281, 163] width 19 height 10
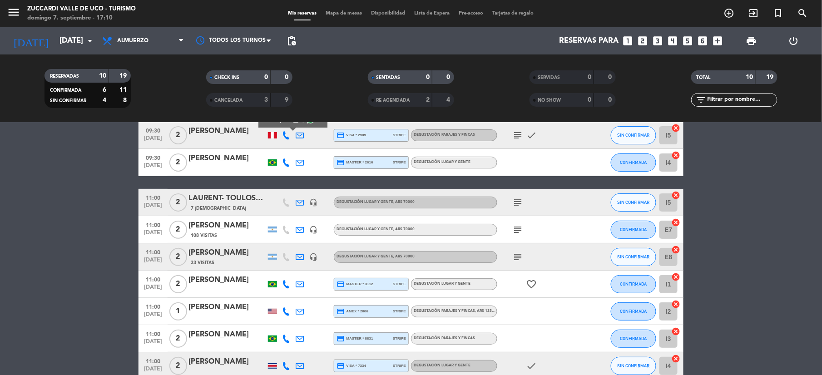
scroll to position [60, 0]
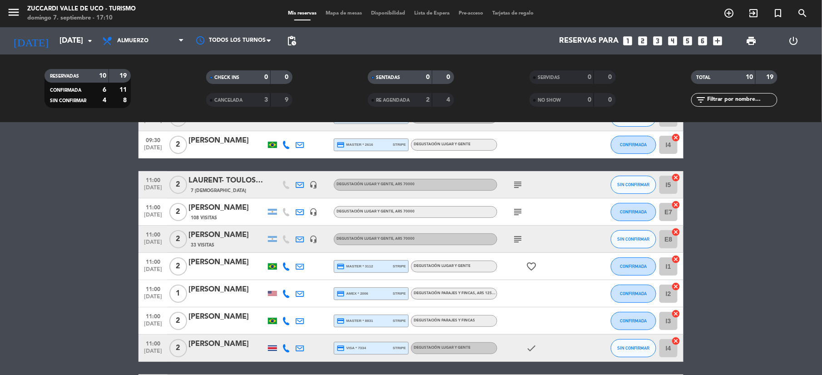
drag, startPoint x: 8, startPoint y: 14, endPoint x: 16, endPoint y: 20, distance: 10.4
click at [10, 15] on icon "menu" at bounding box center [14, 12] width 14 height 14
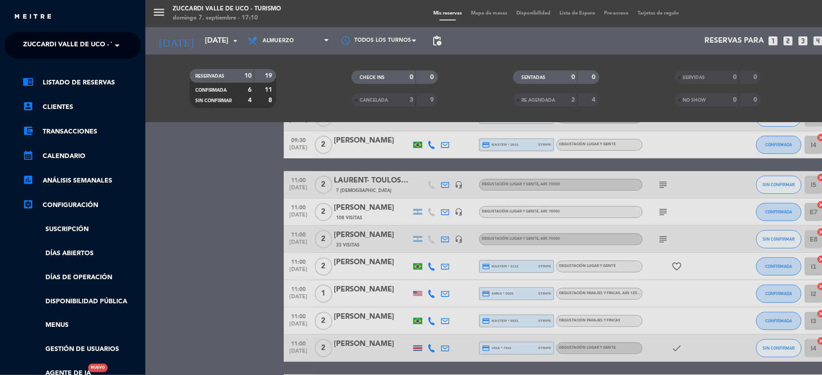
click at [37, 37] on span "Zuccardi Valle de Uco - Turismo" at bounding box center [81, 45] width 117 height 19
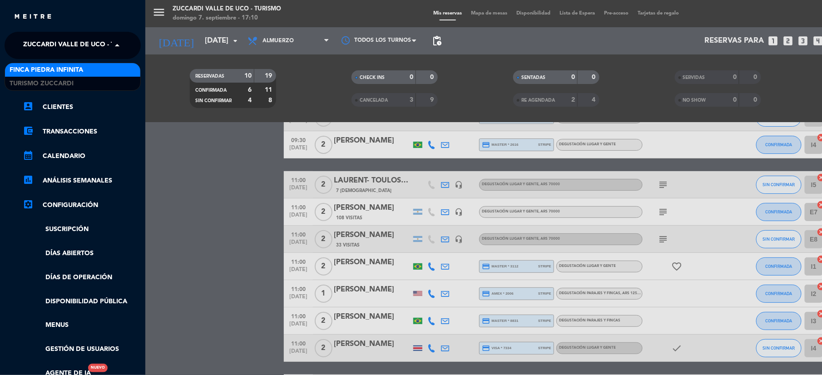
click at [42, 70] on span "Finca Piedra Infinita" at bounding box center [47, 70] width 74 height 10
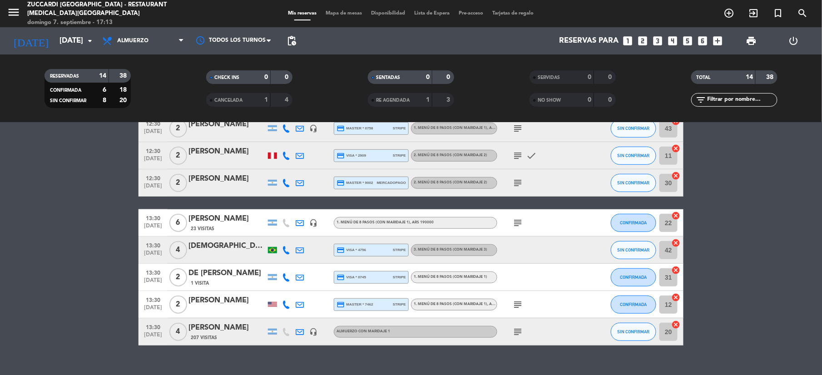
scroll to position [228, 0]
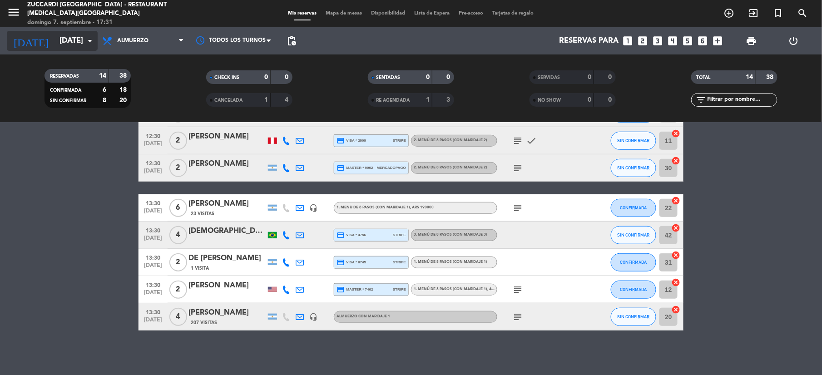
click at [64, 41] on input "[DATE]" at bounding box center [104, 41] width 98 height 18
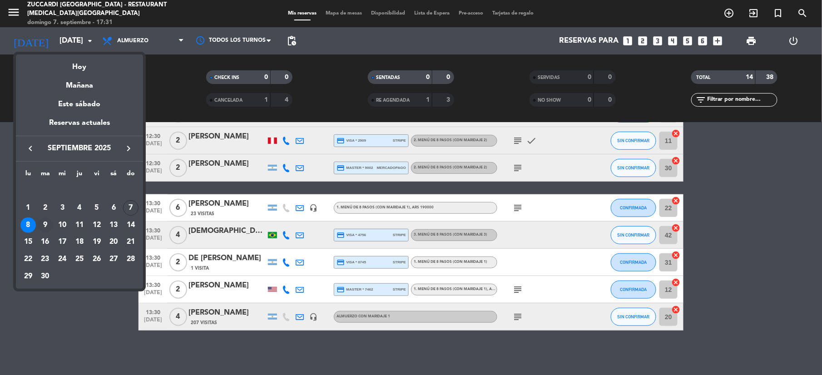
click at [42, 224] on div "9" at bounding box center [45, 225] width 15 height 15
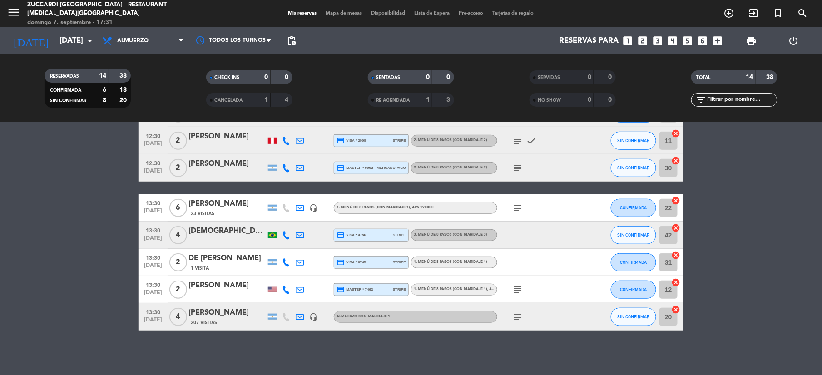
type input "[DATE]"
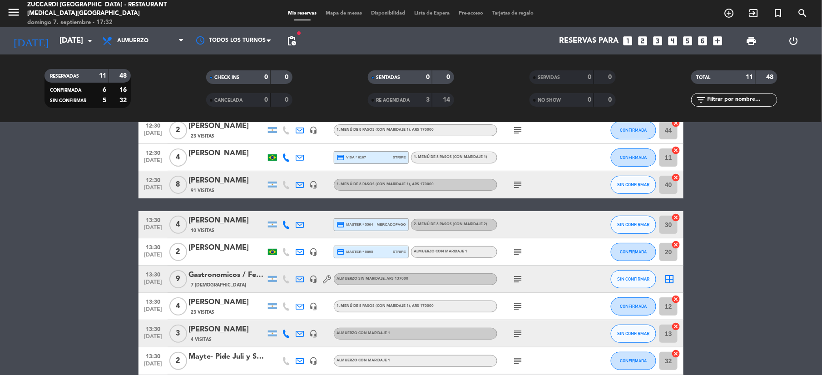
scroll to position [0, 0]
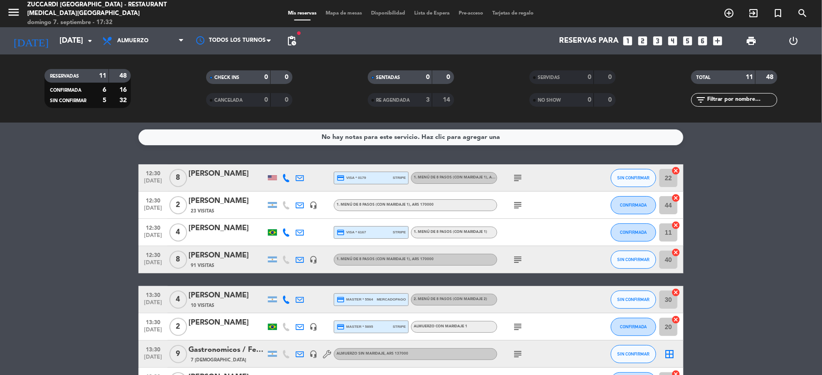
click at [513, 178] on icon "subject" at bounding box center [517, 178] width 11 height 11
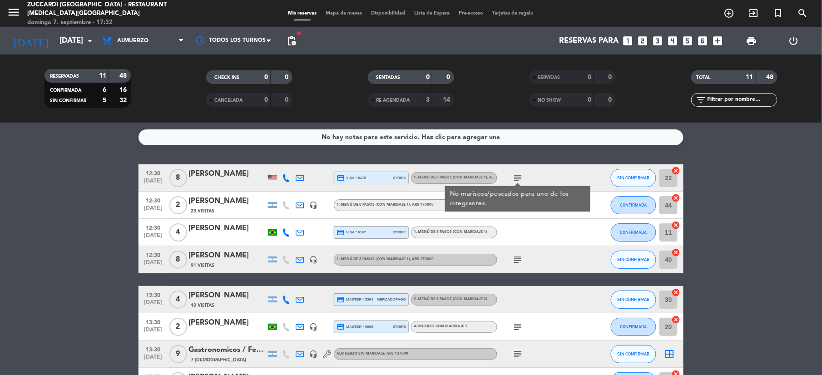
click at [518, 212] on div "subject" at bounding box center [538, 205] width 82 height 27
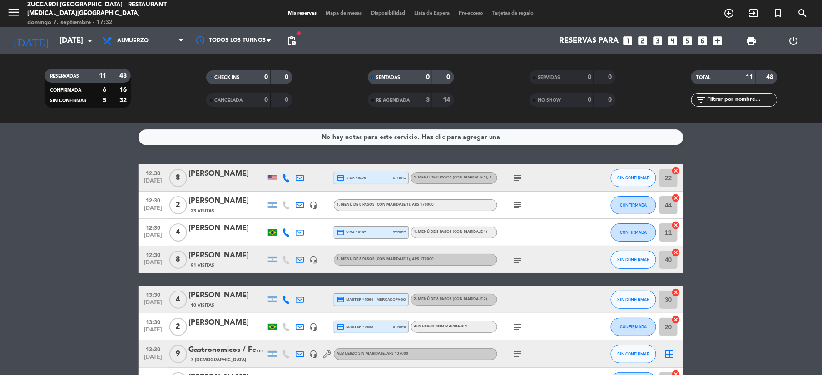
click at [519, 202] on icon "subject" at bounding box center [517, 205] width 11 height 11
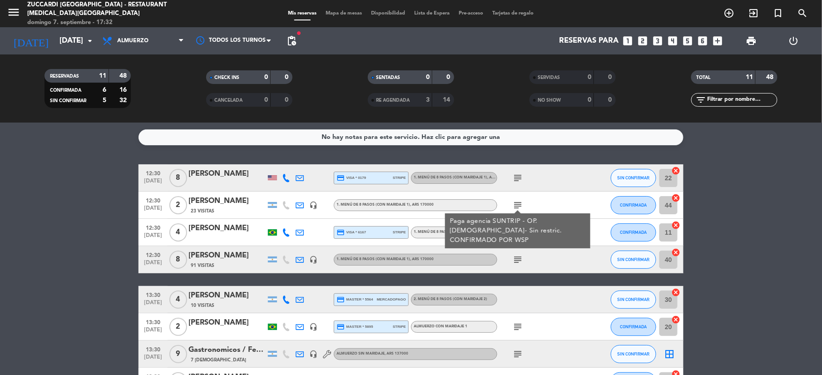
click at [522, 256] on icon "subject" at bounding box center [517, 259] width 11 height 11
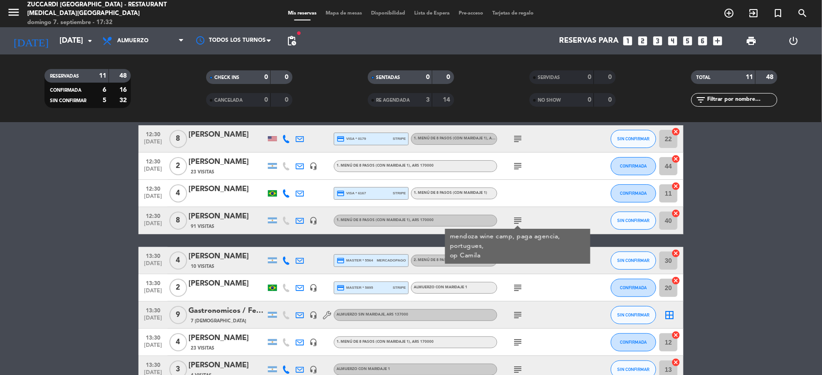
scroll to position [60, 0]
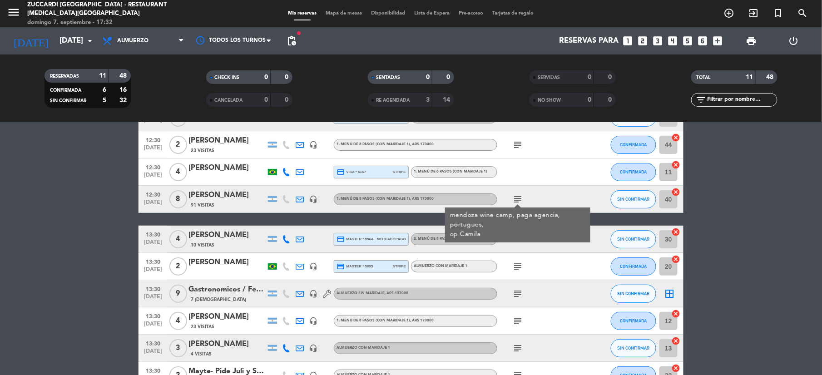
click at [544, 292] on div "subject" at bounding box center [538, 293] width 82 height 27
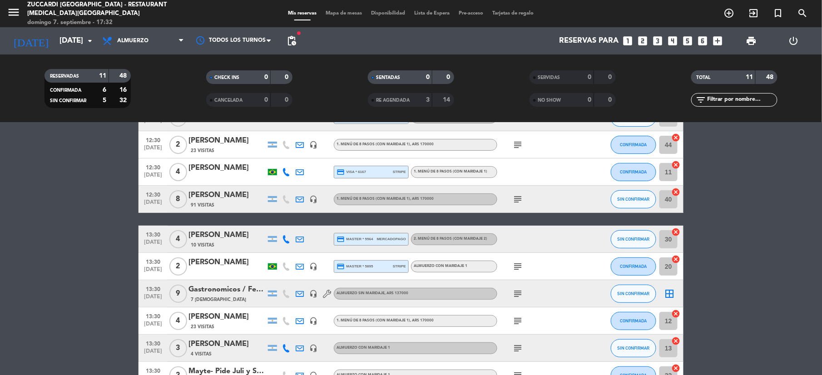
click at [520, 264] on icon "subject" at bounding box center [517, 266] width 11 height 11
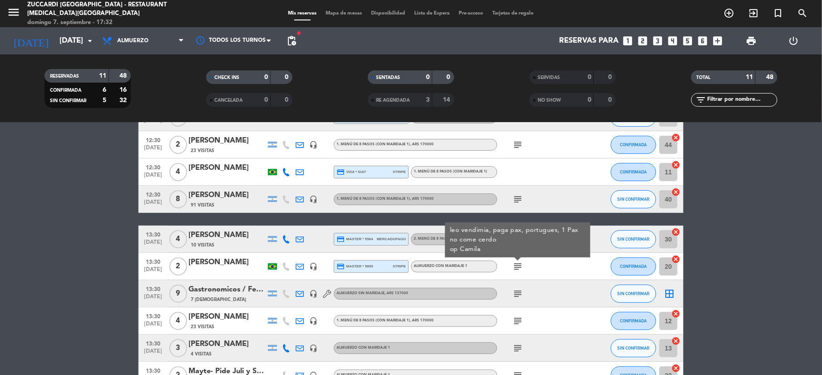
click at [520, 271] on icon "subject" at bounding box center [517, 266] width 11 height 11
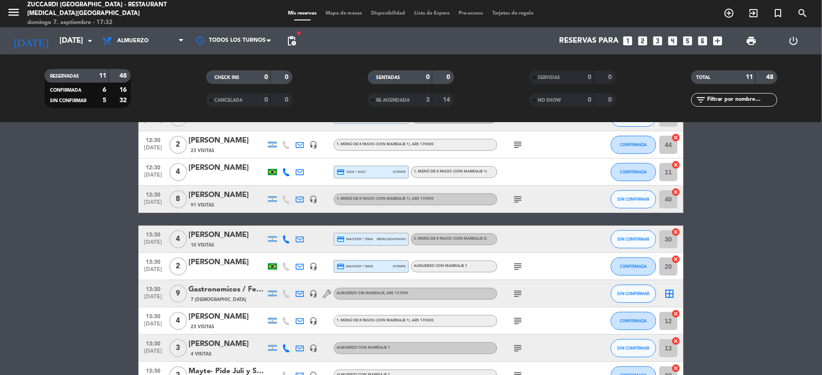
click at [520, 294] on icon "subject" at bounding box center [517, 293] width 11 height 11
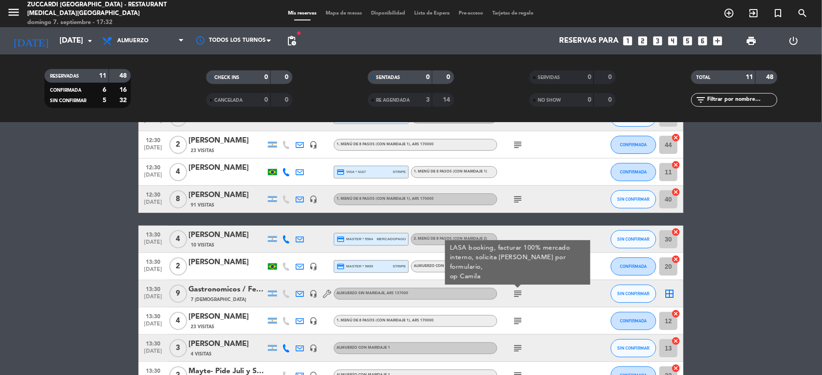
click at [518, 314] on div "subject" at bounding box center [538, 320] width 82 height 27
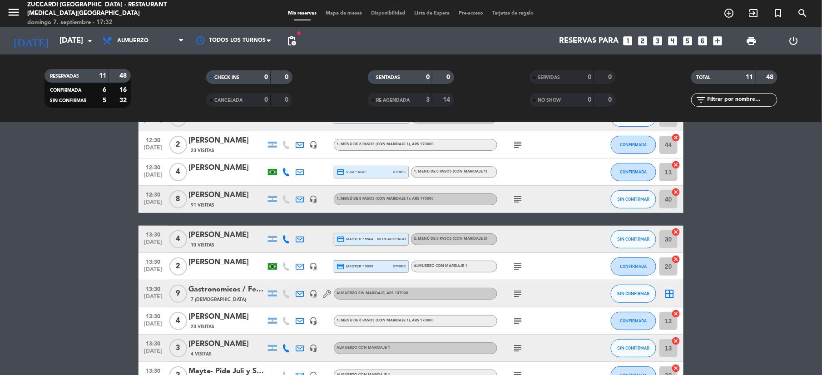
click at [516, 322] on icon "subject" at bounding box center [517, 321] width 11 height 11
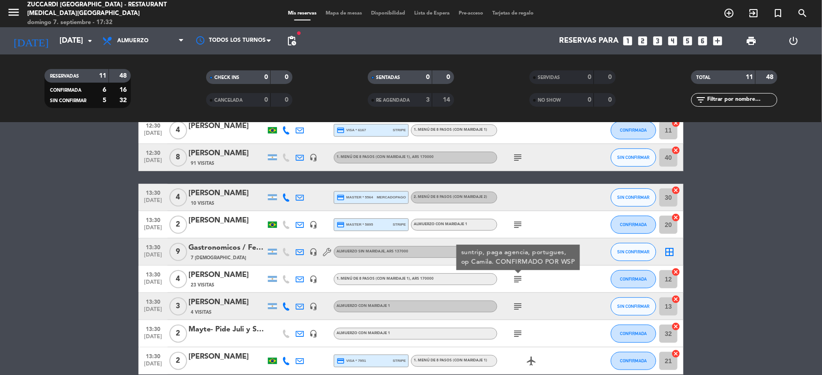
scroll to position [121, 0]
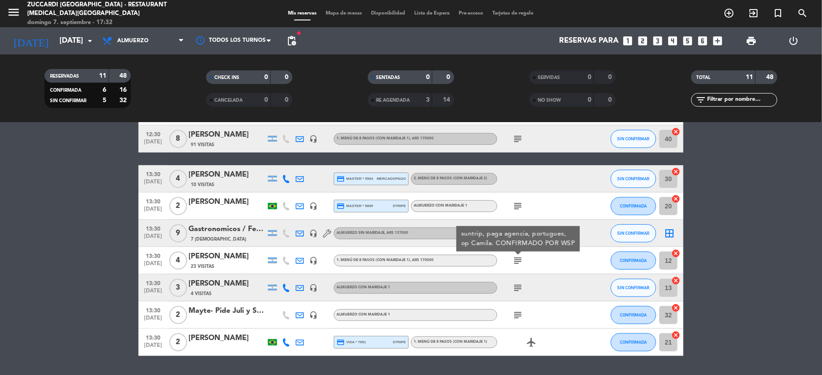
click at [520, 290] on icon "subject" at bounding box center [517, 287] width 11 height 11
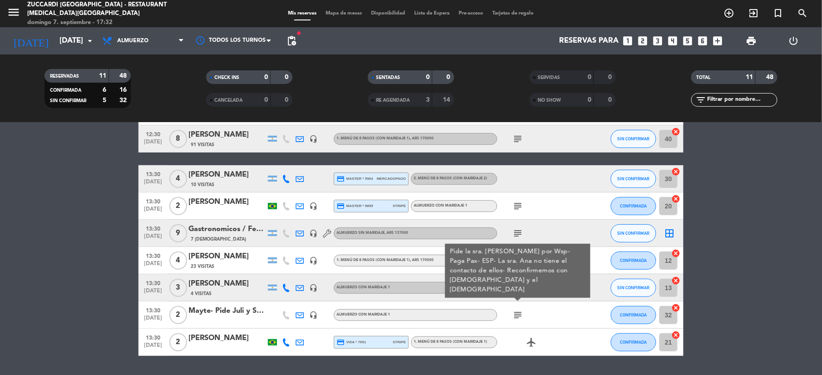
click at [516, 312] on icon "subject" at bounding box center [517, 315] width 11 height 11
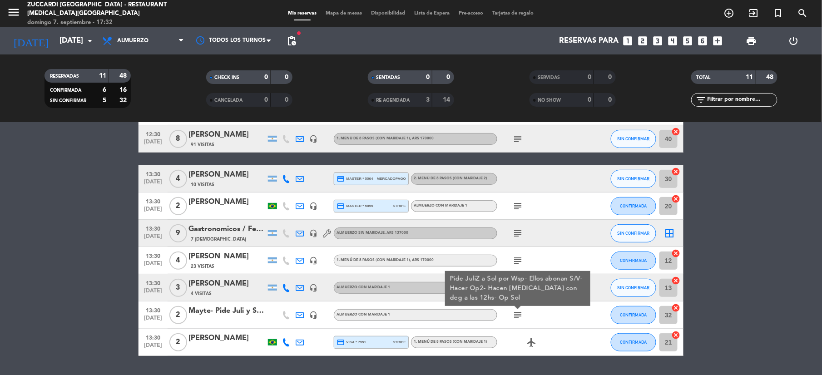
click at [568, 313] on div "subject Pide JuliZ a Sol por Wsp- Ellos abonan S/V- Hacer Op2- Hacen [MEDICAL_D…" at bounding box center [538, 315] width 82 height 27
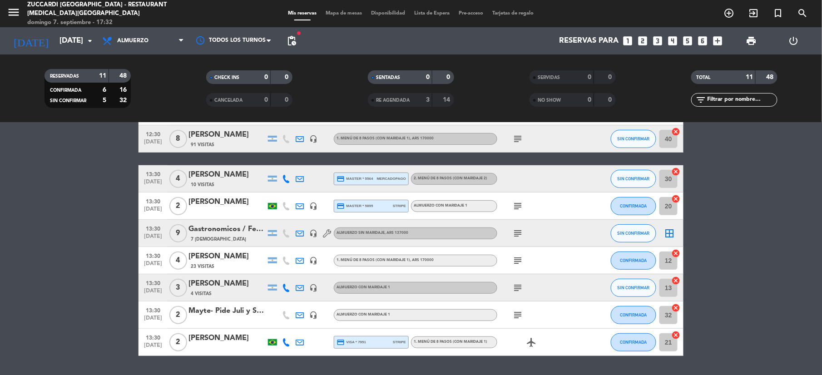
click at [520, 284] on icon "subject" at bounding box center [517, 287] width 11 height 11
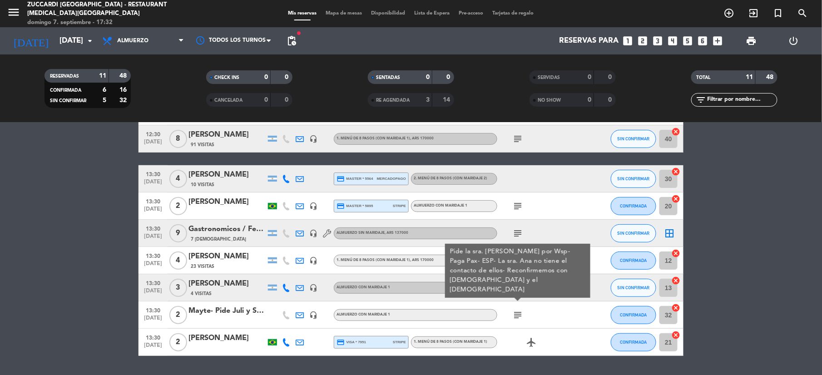
click at [316, 290] on icon "headset_mic" at bounding box center [313, 288] width 8 height 8
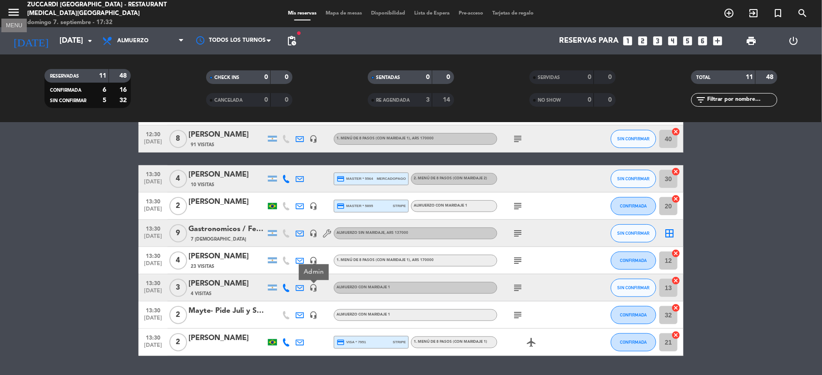
click at [15, 15] on icon "menu" at bounding box center [14, 12] width 14 height 14
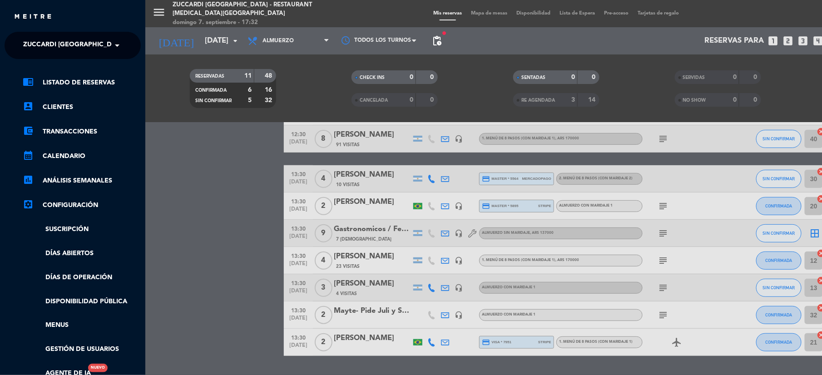
click at [48, 42] on span "Zuccardi [GEOGRAPHIC_DATA] - Restaurant [MEDICAL_DATA][GEOGRAPHIC_DATA]" at bounding box center [158, 45] width 271 height 19
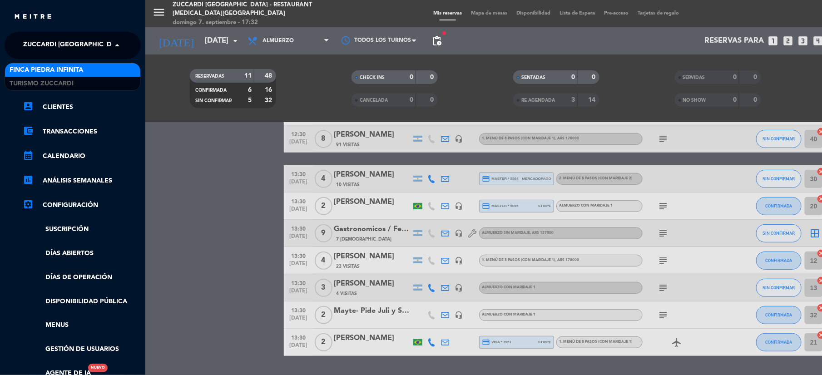
click at [41, 68] on span "Finca Piedra Infinita" at bounding box center [47, 70] width 74 height 10
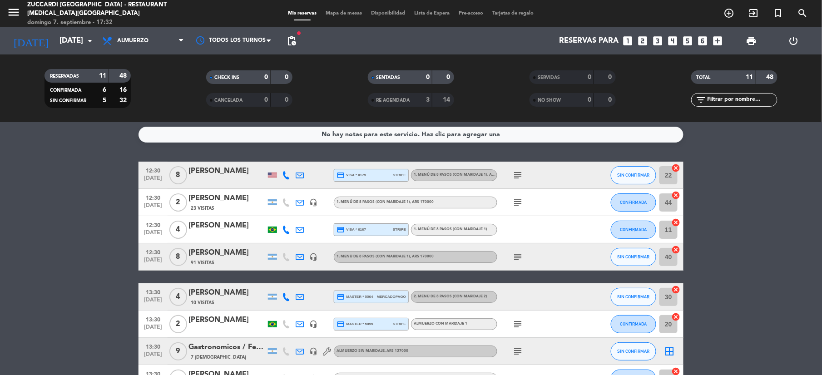
scroll to position [0, 0]
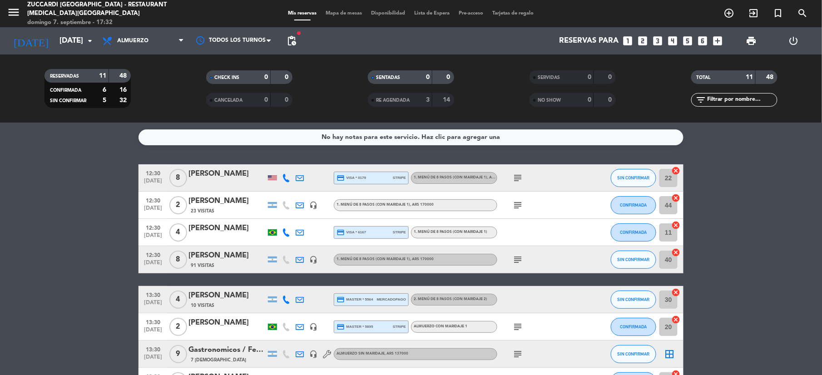
click at [515, 173] on icon "subject" at bounding box center [517, 178] width 11 height 11
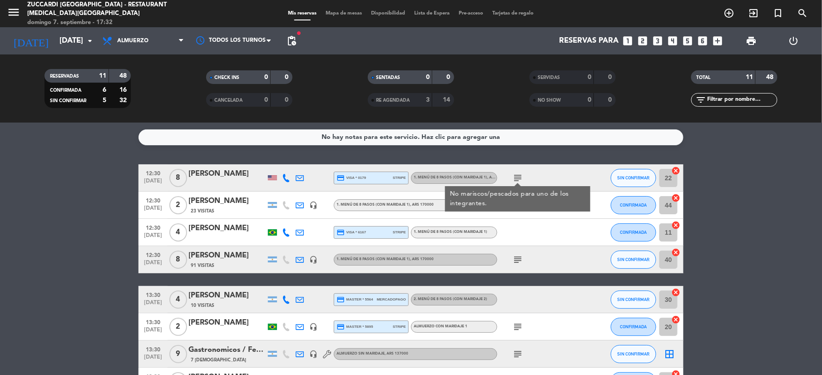
click at [524, 222] on div at bounding box center [538, 232] width 82 height 27
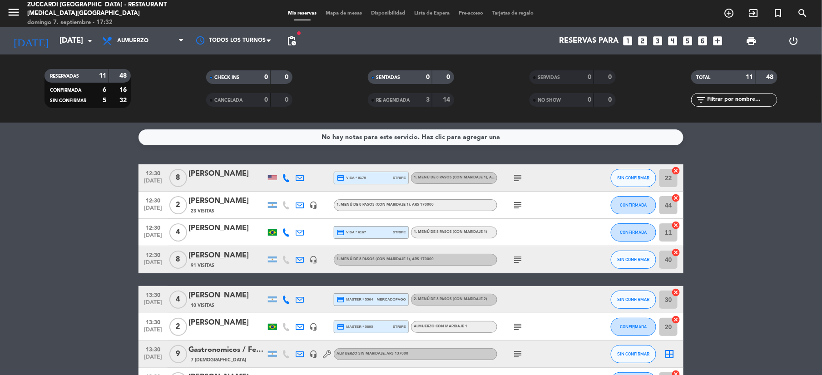
click at [521, 203] on icon "subject" at bounding box center [517, 205] width 11 height 11
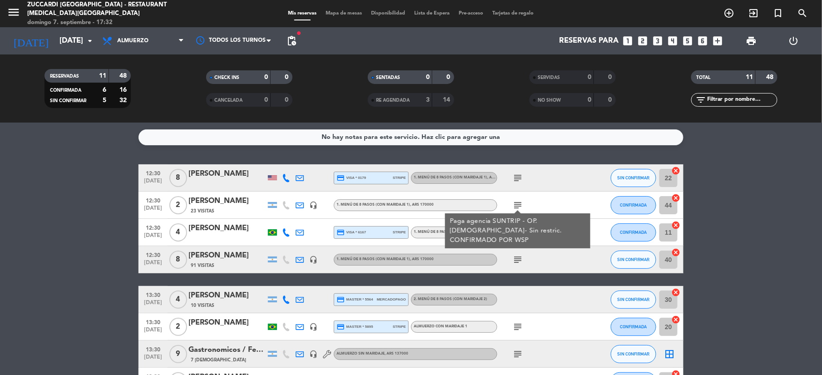
click at [520, 248] on div "subject" at bounding box center [538, 259] width 82 height 27
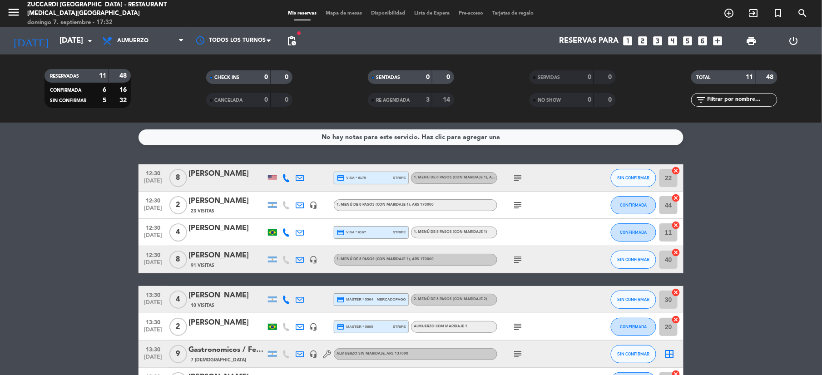
click at [519, 258] on icon "subject" at bounding box center [517, 259] width 11 height 11
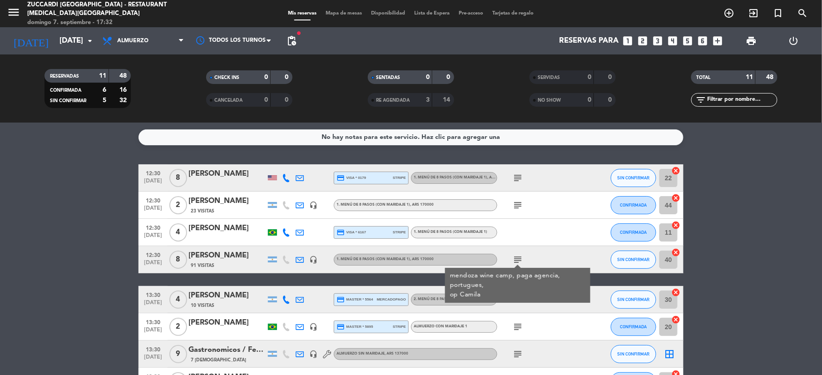
click at [509, 299] on div "mendoza wine camp, paga agencia, portugues, op [GEOGRAPHIC_DATA]" at bounding box center [518, 285] width 136 height 29
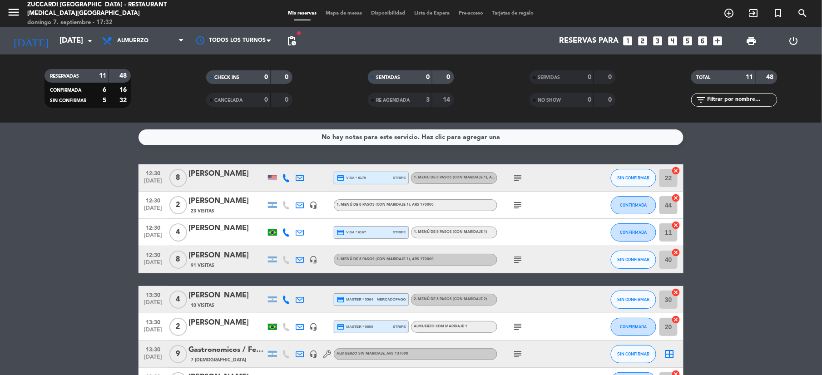
click at [522, 325] on icon "subject" at bounding box center [517, 327] width 11 height 11
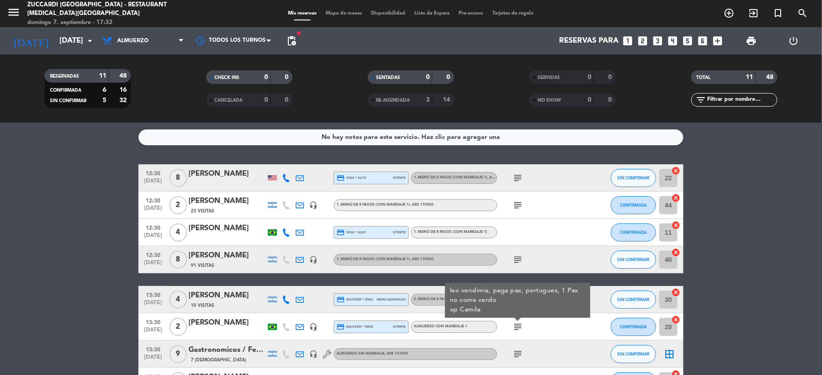
click at [525, 341] on div "subject" at bounding box center [538, 354] width 82 height 27
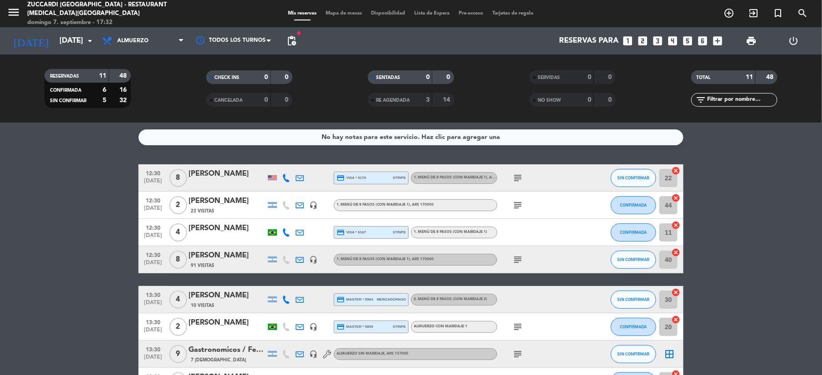
click at [522, 351] on icon "subject" at bounding box center [517, 354] width 11 height 11
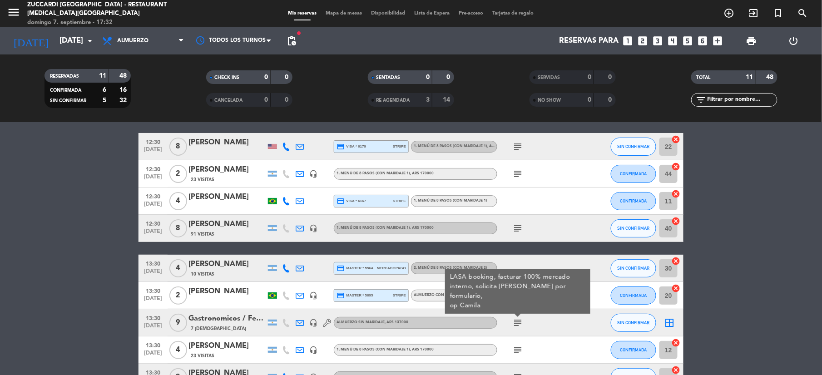
scroll to position [60, 0]
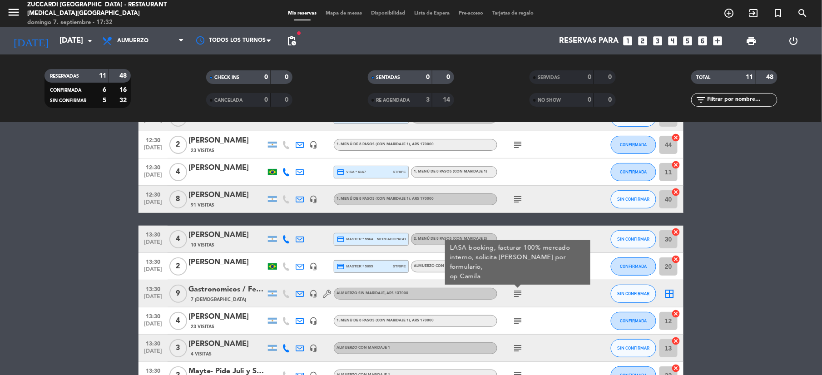
click at [513, 322] on icon "subject" at bounding box center [517, 321] width 11 height 11
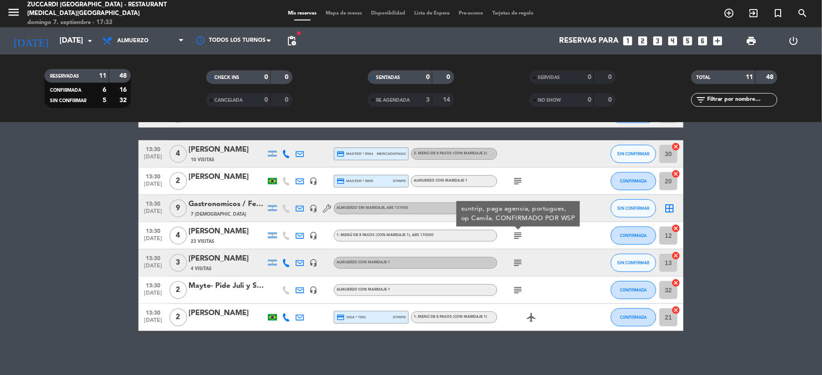
scroll to position [146, 0]
click at [517, 262] on icon "subject" at bounding box center [517, 262] width 11 height 11
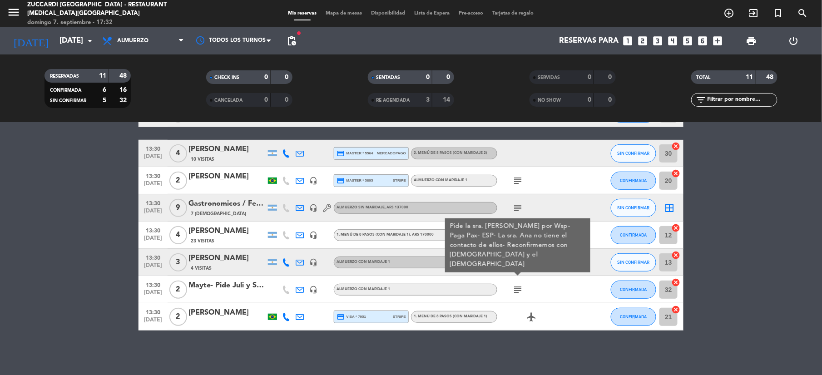
click at [521, 289] on icon "subject" at bounding box center [517, 289] width 11 height 11
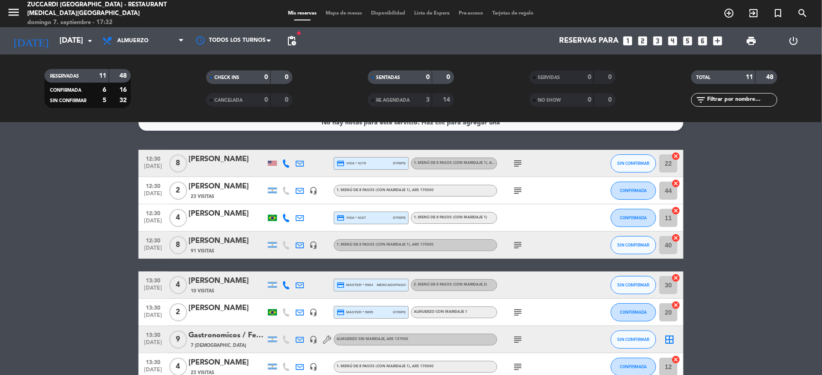
scroll to position [0, 0]
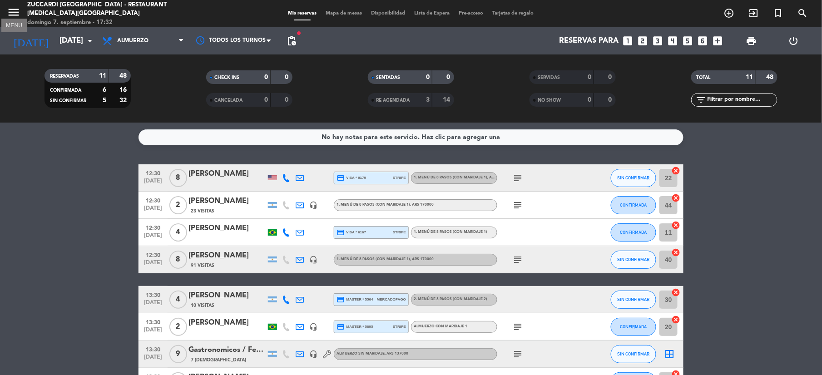
drag, startPoint x: 17, startPoint y: 11, endPoint x: 20, endPoint y: 15, distance: 4.8
click at [17, 12] on icon "menu" at bounding box center [14, 12] width 14 height 14
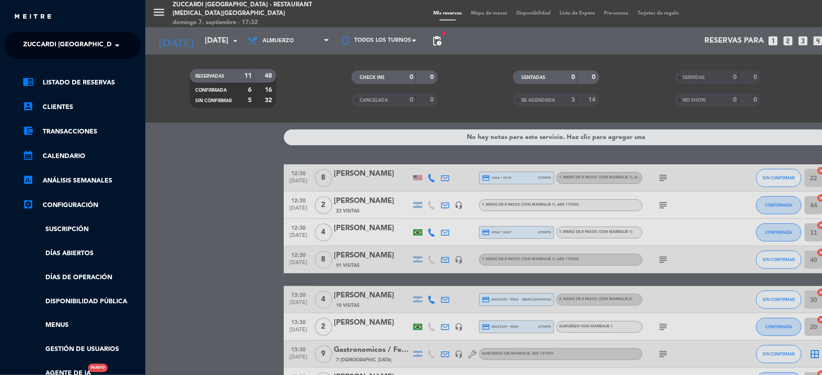
drag, startPoint x: 64, startPoint y: 41, endPoint x: 64, endPoint y: 51, distance: 10.0
click at [64, 41] on span "Zuccardi [GEOGRAPHIC_DATA] - Restaurant [MEDICAL_DATA][GEOGRAPHIC_DATA]" at bounding box center [158, 45] width 271 height 19
click at [50, 80] on span "Turismo Zuccardi" at bounding box center [42, 84] width 64 height 10
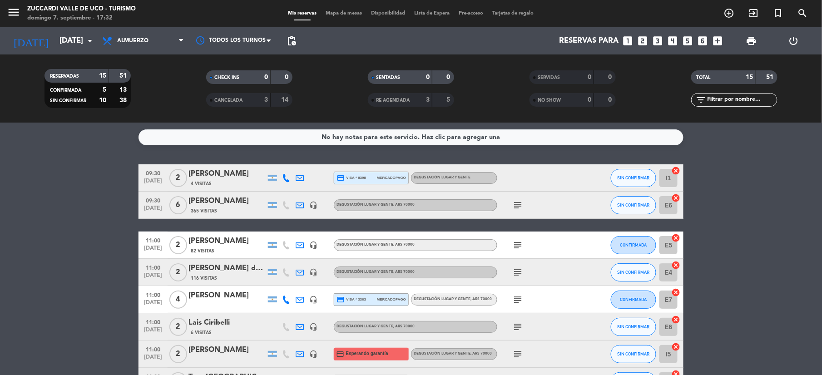
click at [520, 206] on icon "subject" at bounding box center [517, 205] width 11 height 11
click at [534, 257] on div "subject" at bounding box center [538, 245] width 82 height 27
click at [517, 202] on icon "subject" at bounding box center [517, 205] width 11 height 11
drag, startPoint x: 527, startPoint y: 253, endPoint x: 519, endPoint y: 247, distance: 10.4
click at [525, 253] on div "subject" at bounding box center [538, 245] width 82 height 27
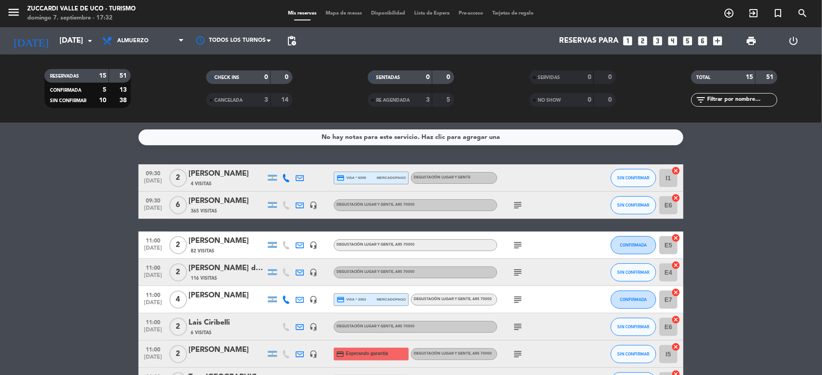
click at [518, 244] on icon "subject" at bounding box center [517, 245] width 11 height 11
click at [515, 284] on div "subject" at bounding box center [538, 272] width 82 height 27
click at [520, 272] on icon "subject" at bounding box center [517, 272] width 11 height 11
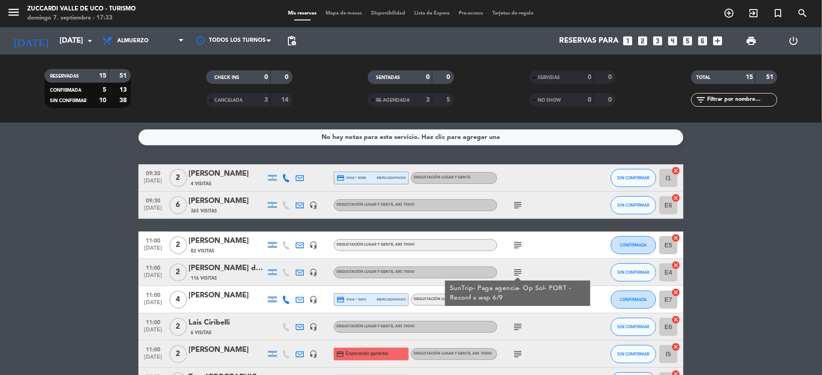
click at [520, 317] on div "subject" at bounding box center [538, 326] width 82 height 27
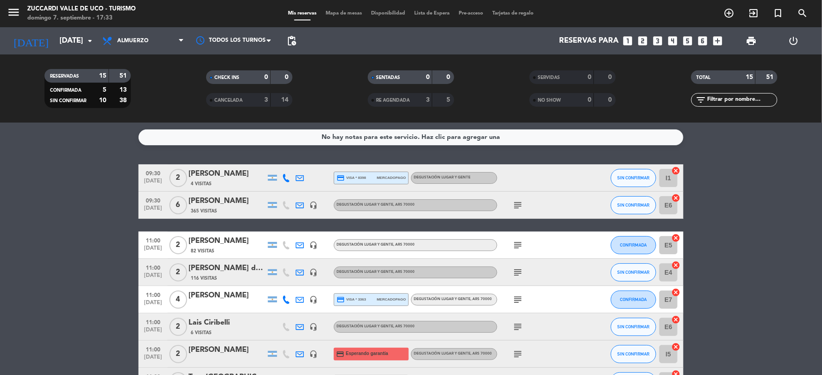
click at [517, 302] on icon "subject" at bounding box center [517, 299] width 11 height 11
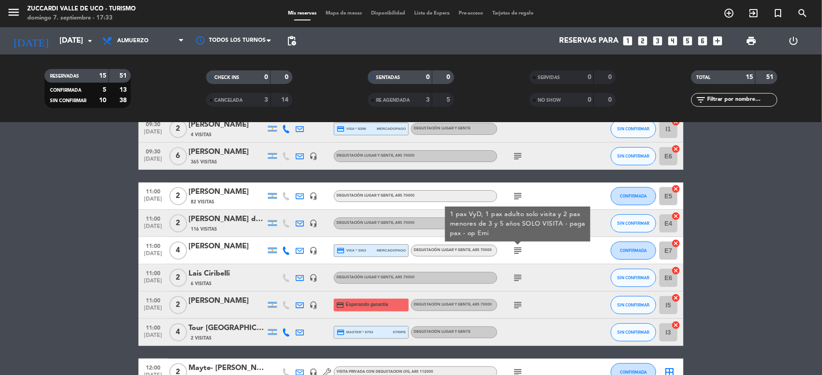
scroll to position [60, 0]
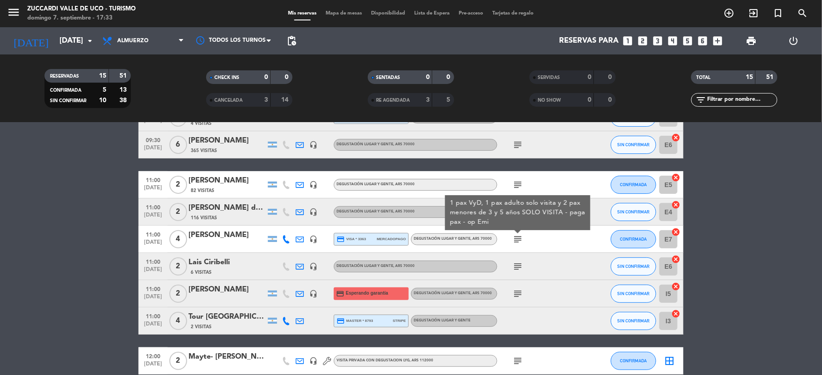
click at [519, 268] on icon "subject" at bounding box center [517, 266] width 11 height 11
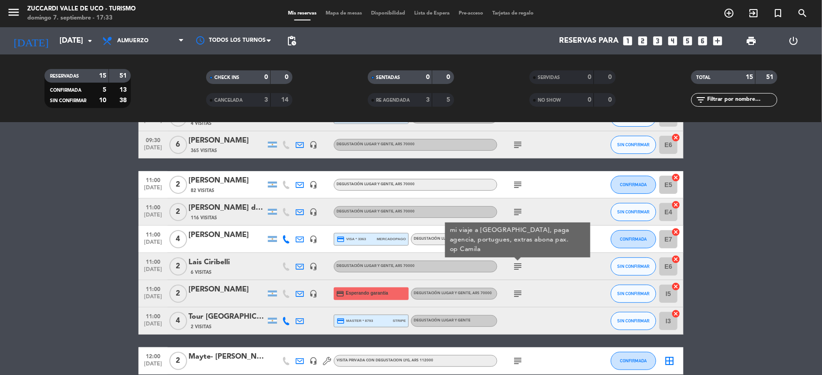
click at [518, 293] on icon "subject" at bounding box center [517, 293] width 11 height 11
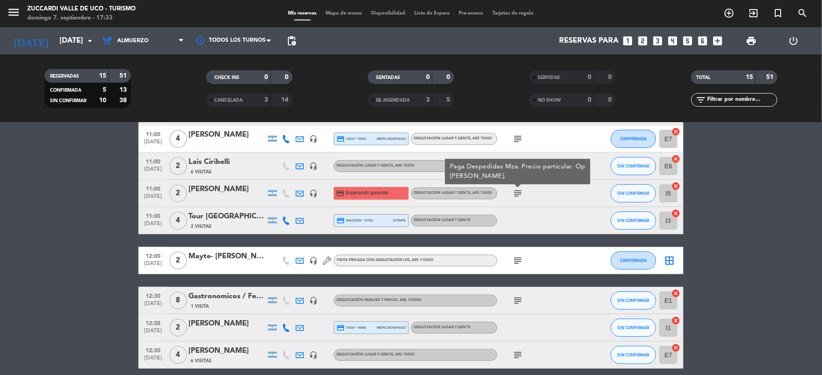
scroll to position [182, 0]
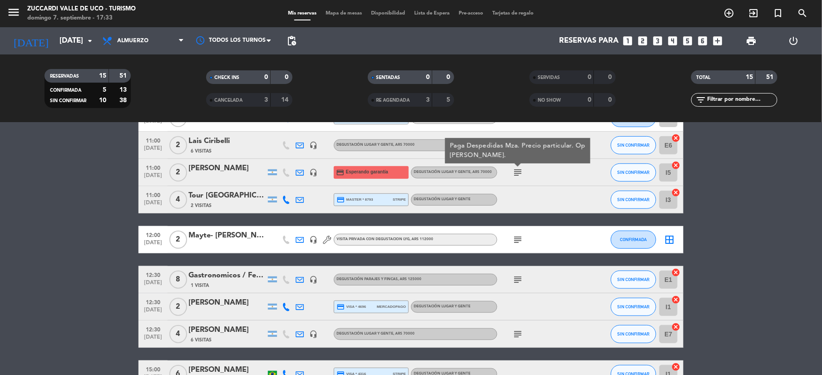
click at [515, 240] on icon "subject" at bounding box center [517, 239] width 11 height 11
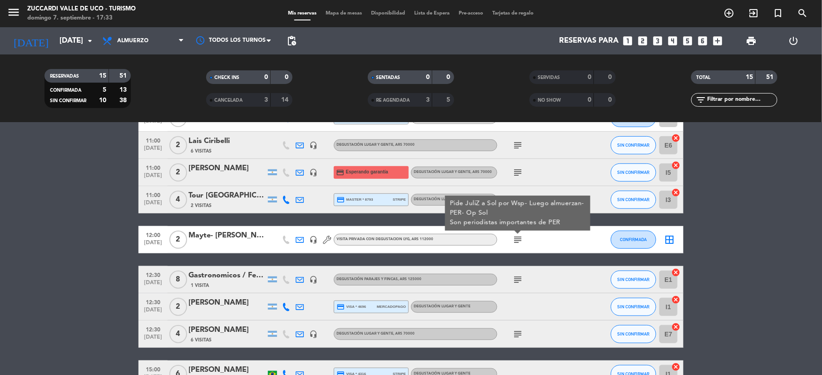
scroll to position [242, 0]
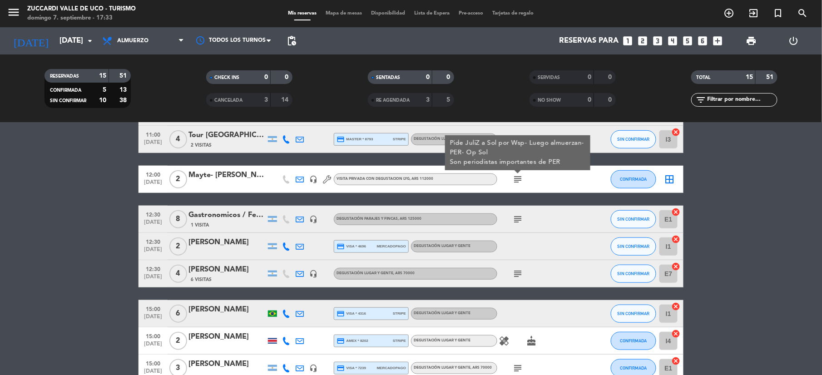
click at [518, 224] on icon "subject" at bounding box center [517, 219] width 11 height 11
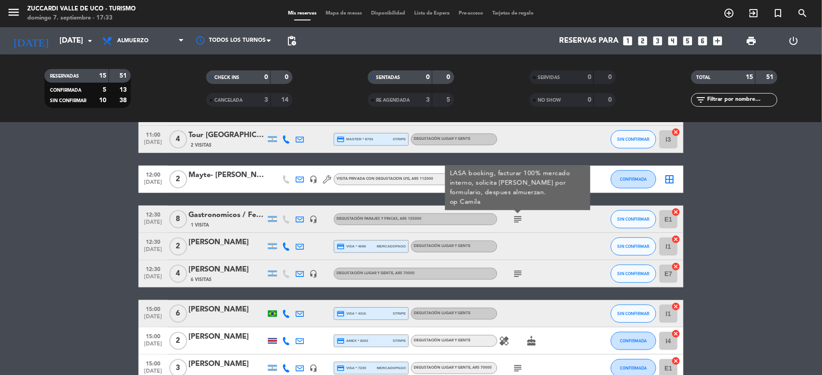
click at [519, 273] on icon "subject" at bounding box center [517, 273] width 11 height 11
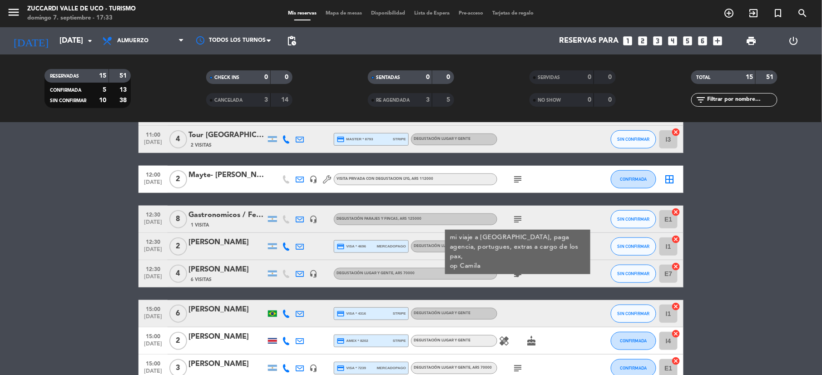
click at [520, 364] on icon "subject" at bounding box center [517, 368] width 11 height 11
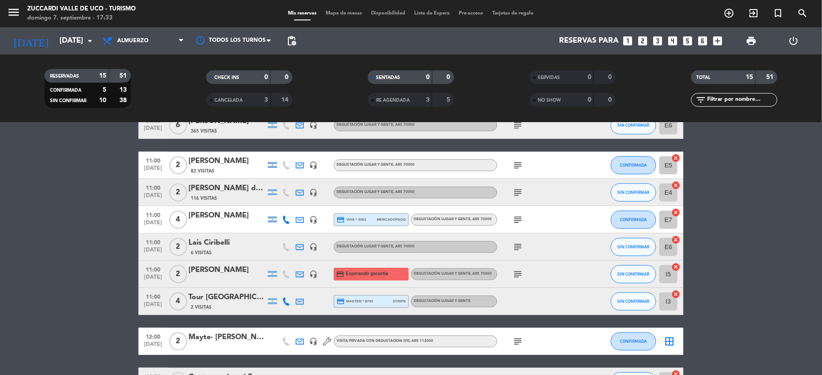
scroll to position [0, 0]
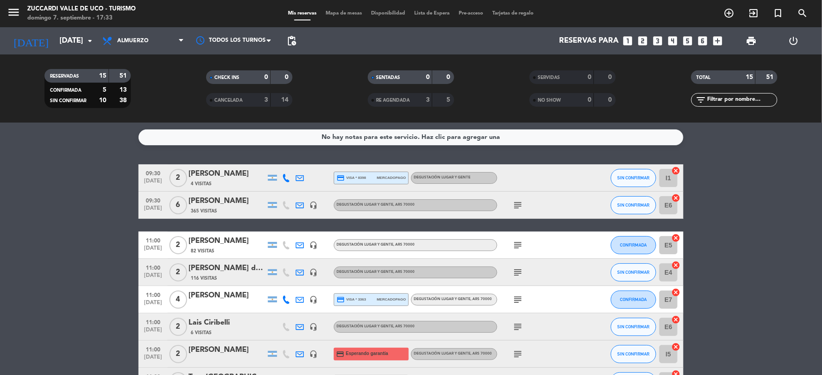
click at [518, 203] on icon "subject" at bounding box center [517, 205] width 11 height 11
click at [208, 198] on div "[PERSON_NAME]" at bounding box center [226, 201] width 77 height 12
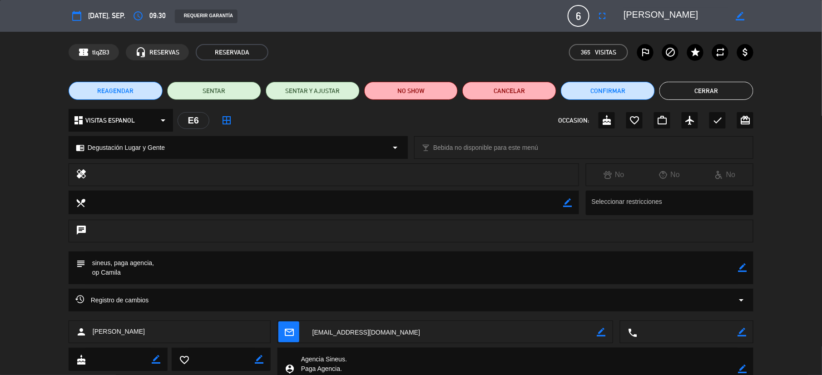
drag, startPoint x: 167, startPoint y: 331, endPoint x: 93, endPoint y: 331, distance: 74.0
click at [93, 331] on div "person [PERSON_NAME]" at bounding box center [170, 332] width 202 height 23
copy span "[PERSON_NAME]"
